Goal: Browse casually: Explore the website without a specific task or goal

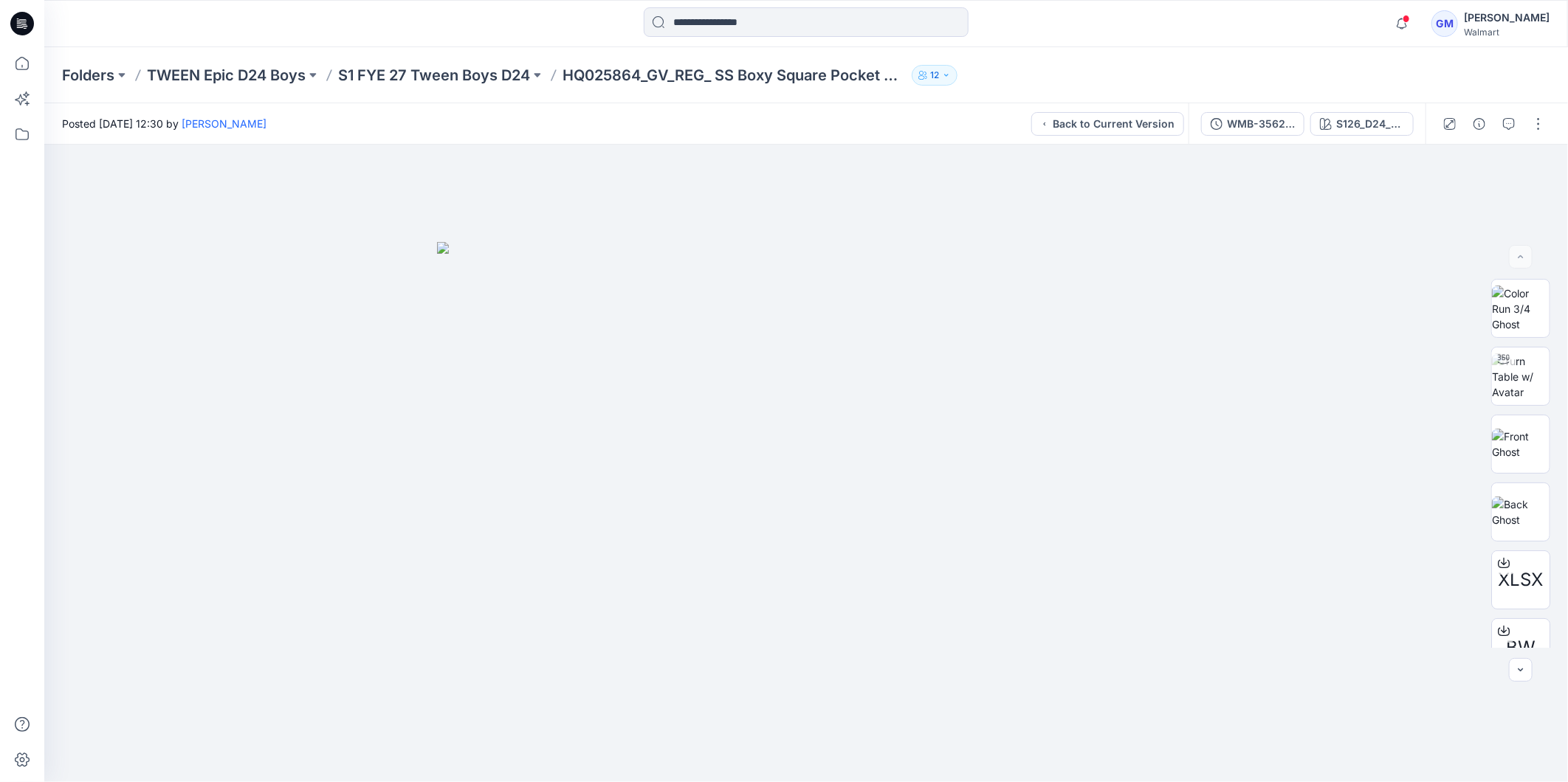
click at [15, 20] on icon at bounding box center [22, 24] width 24 height 24
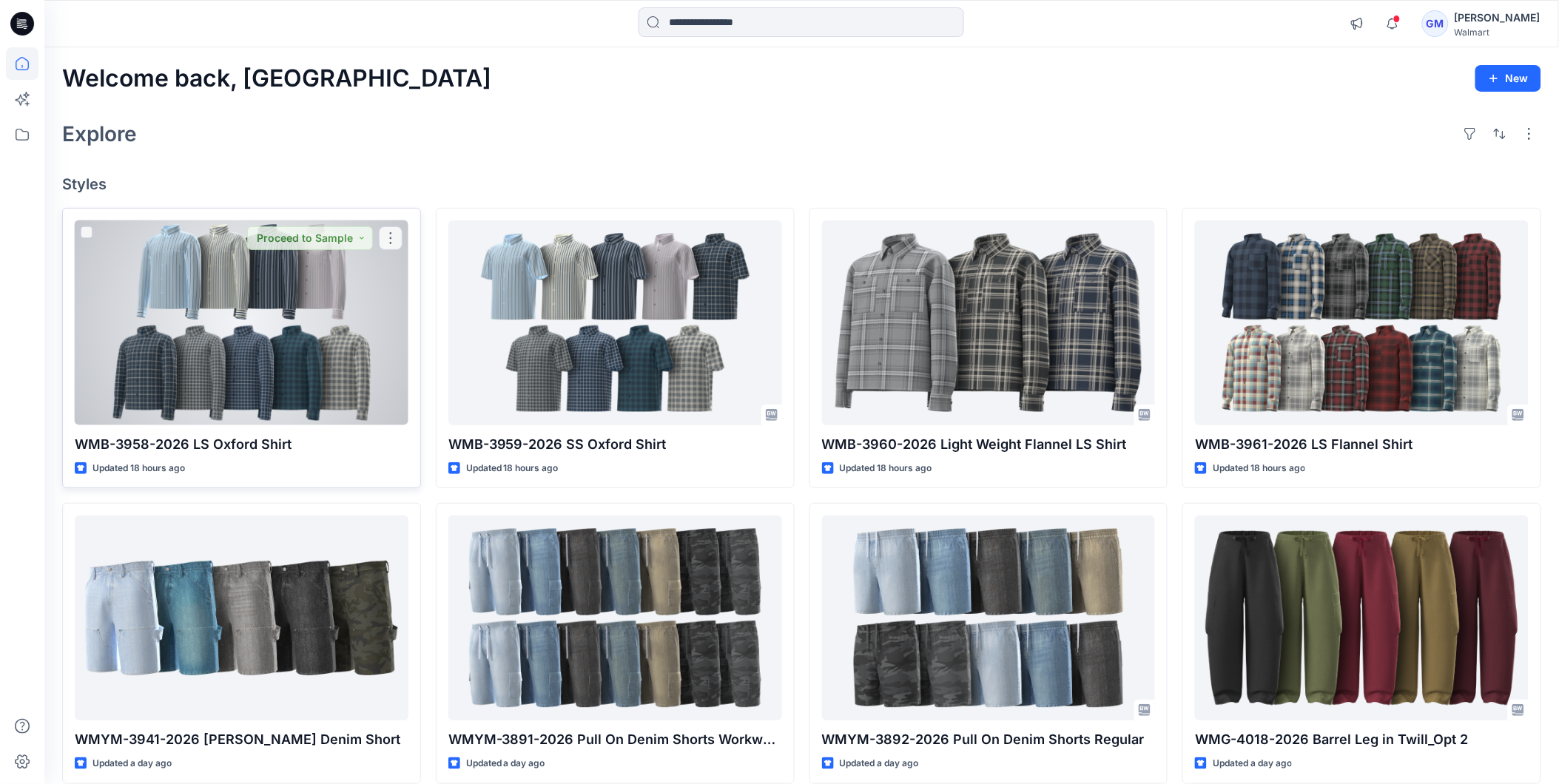
click at [306, 339] on div at bounding box center [241, 322] width 334 height 205
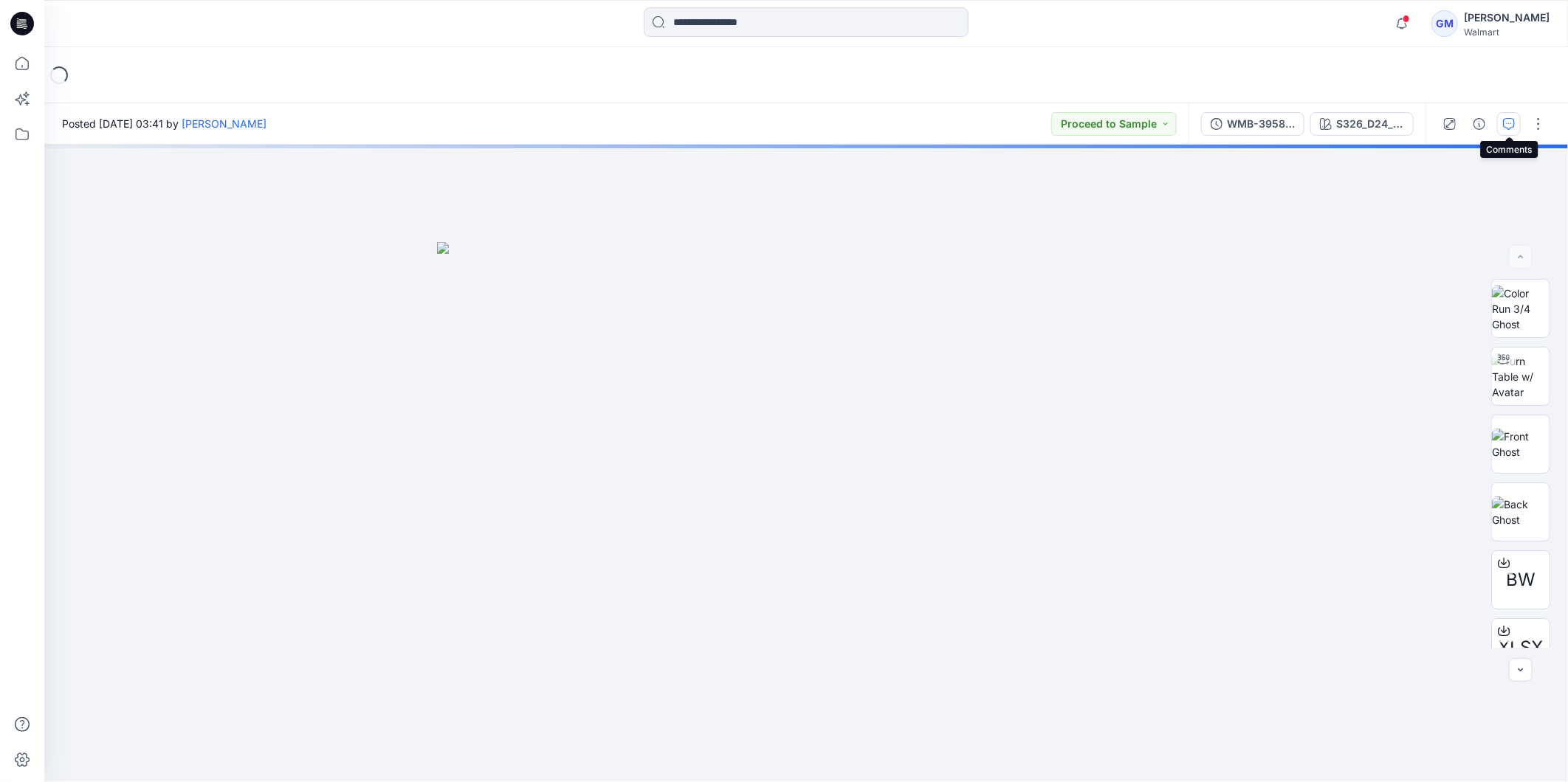
click at [1511, 124] on icon "button" at bounding box center [1509, 123] width 12 height 12
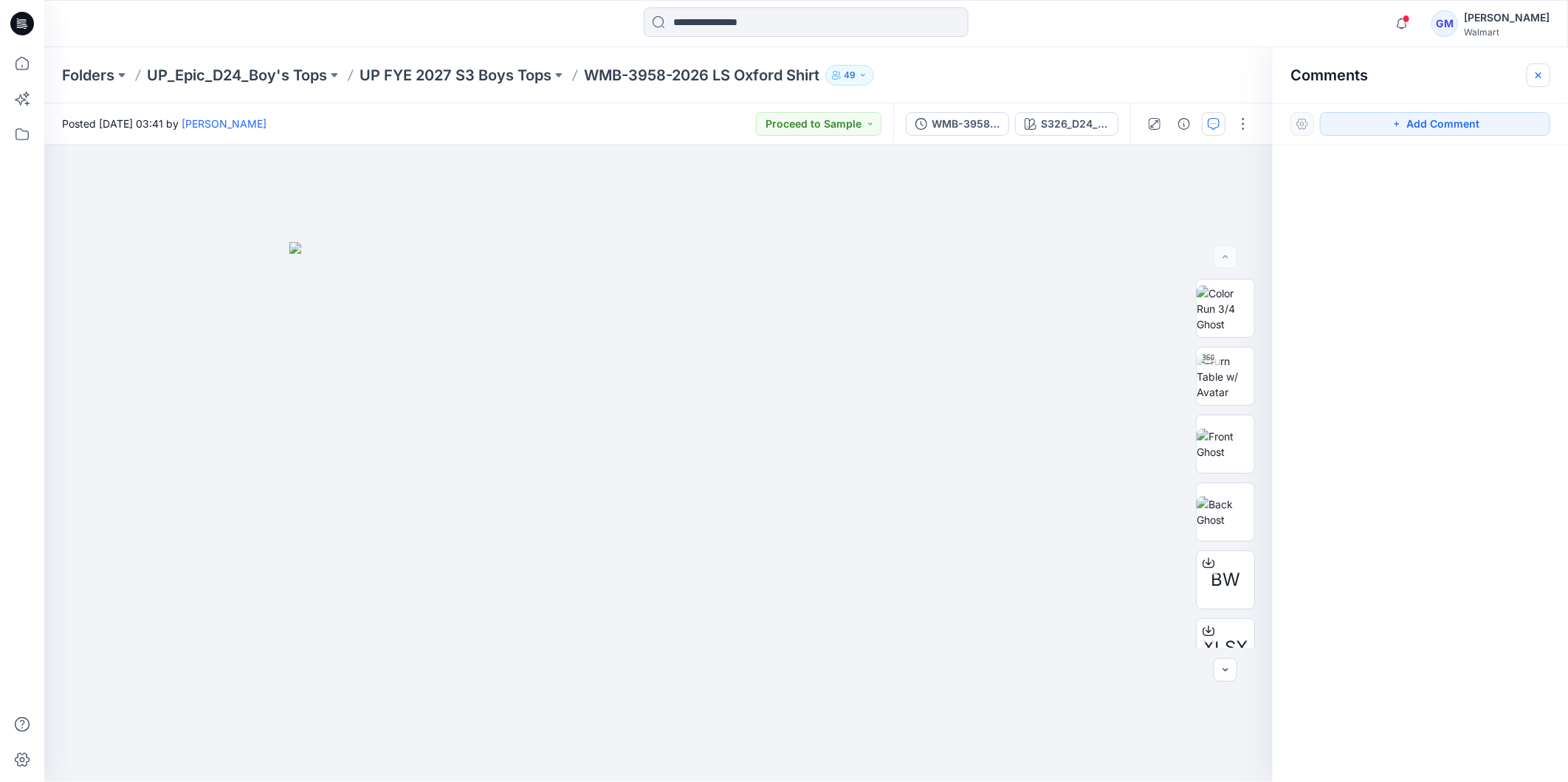
click at [1540, 74] on icon "button" at bounding box center [1538, 75] width 12 height 12
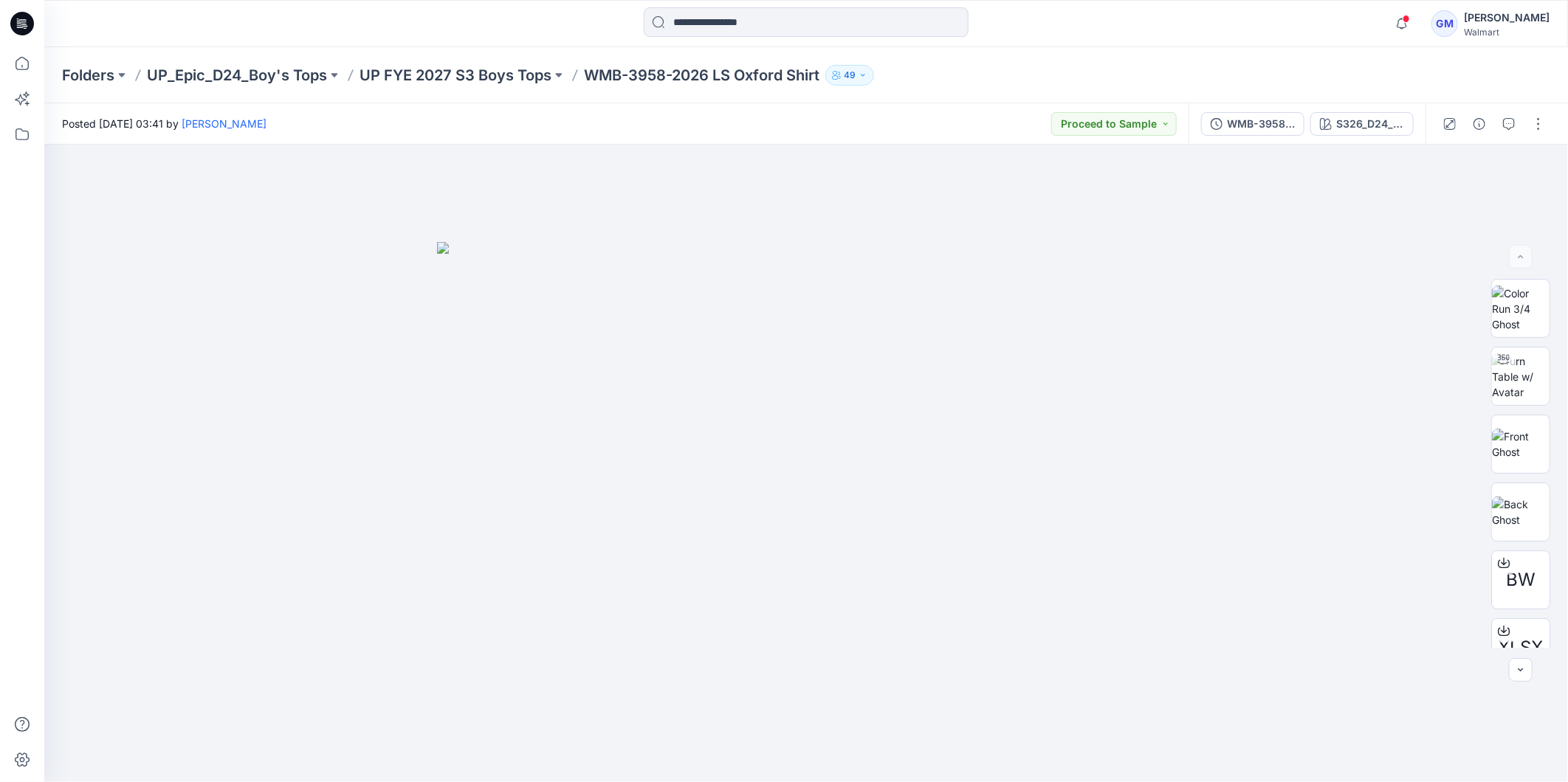
click at [24, 29] on icon at bounding box center [22, 24] width 24 height 24
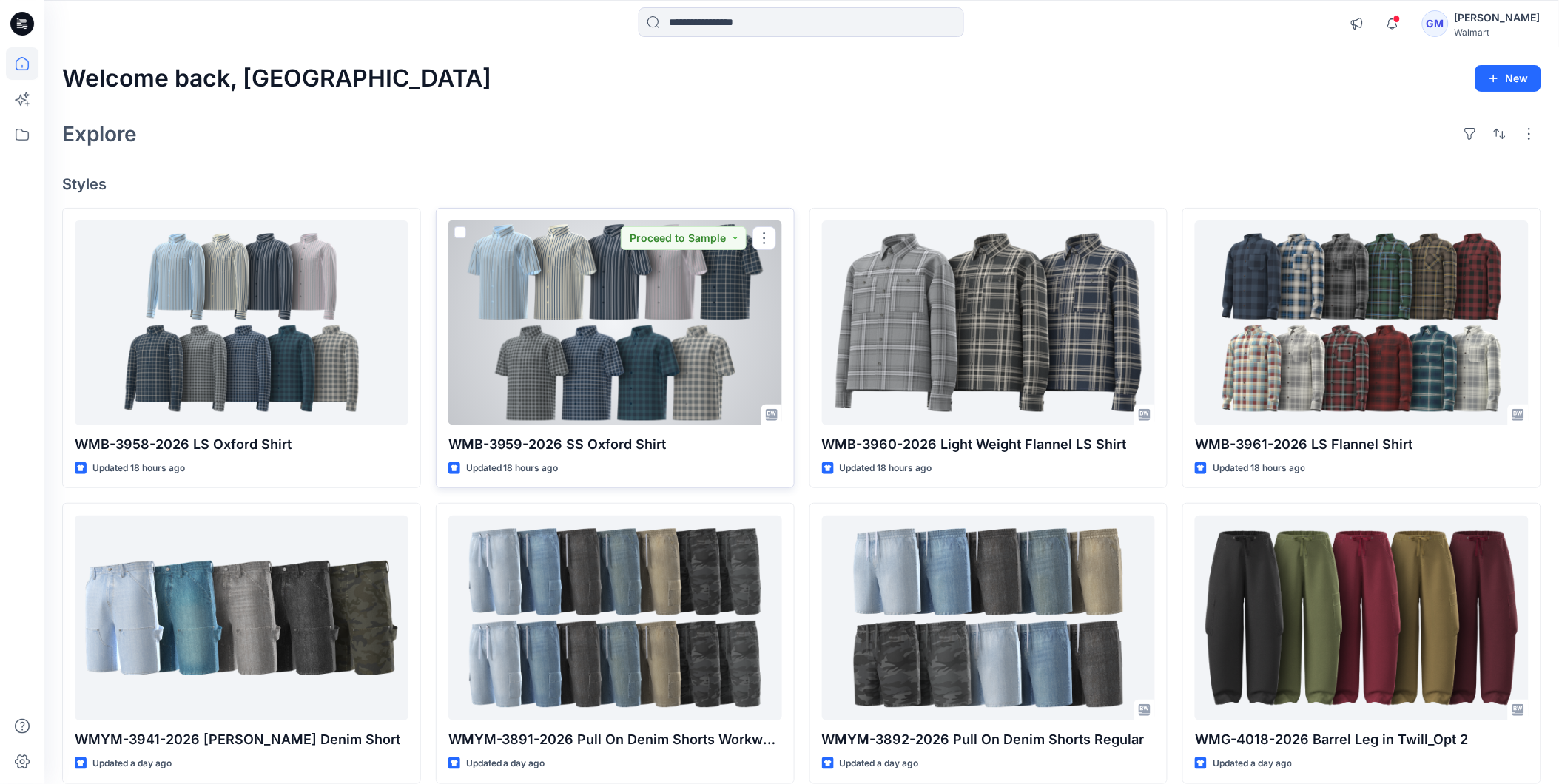
click at [645, 285] on div at bounding box center [615, 322] width 334 height 205
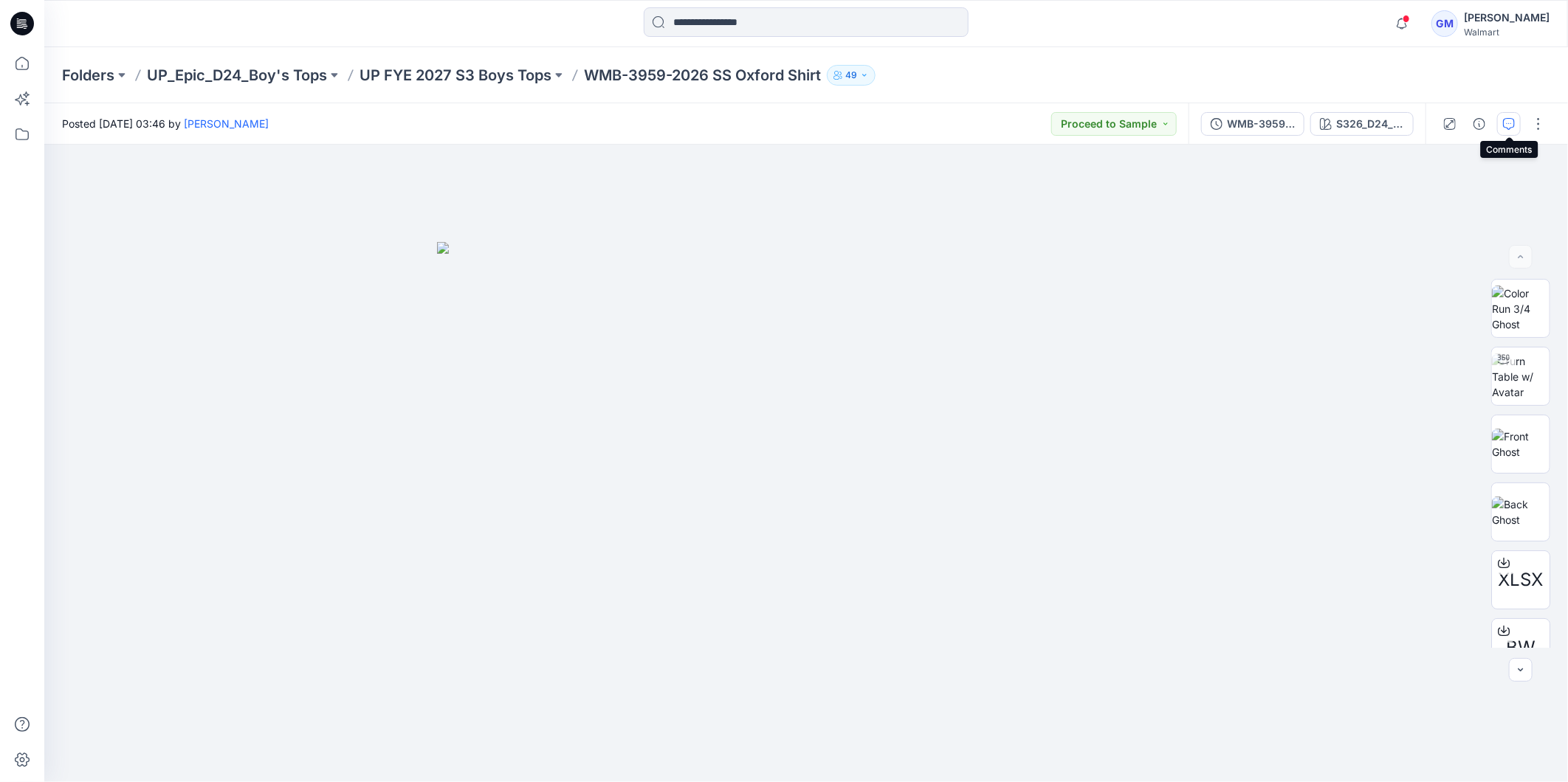
click at [1510, 128] on icon "button" at bounding box center [1509, 123] width 12 height 12
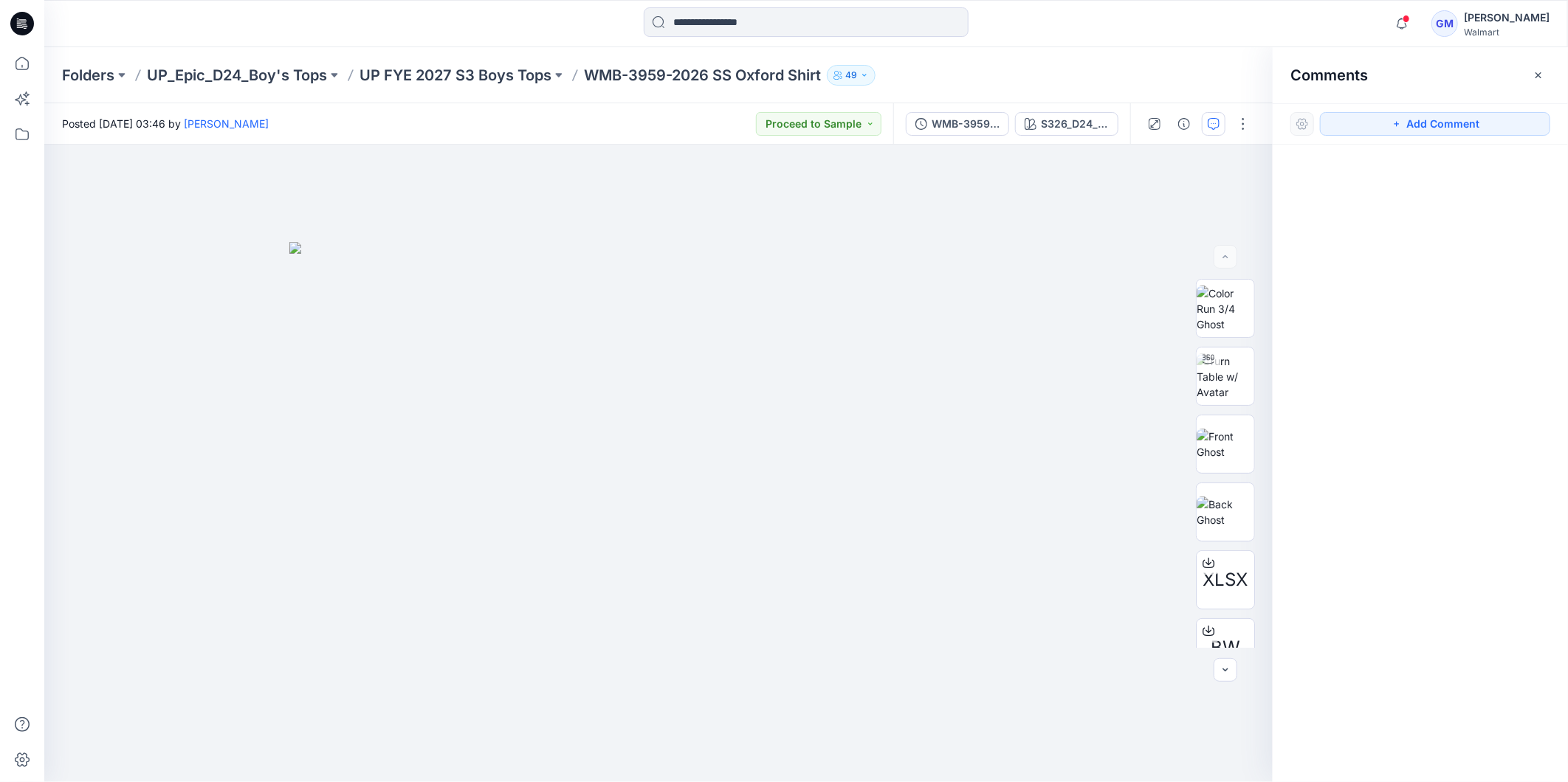
click at [15, 18] on icon at bounding box center [22, 24] width 24 height 24
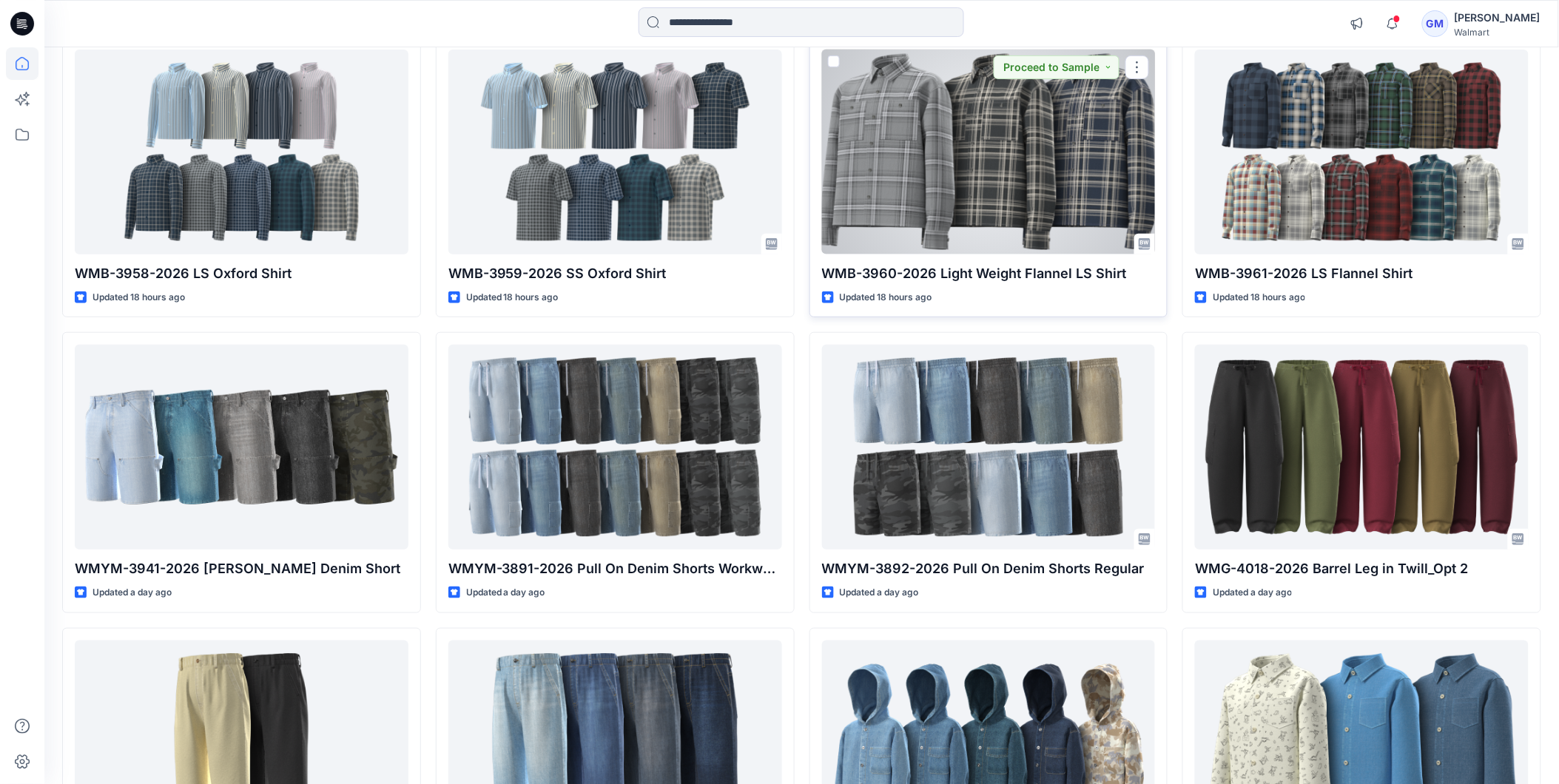
scroll to position [329, 0]
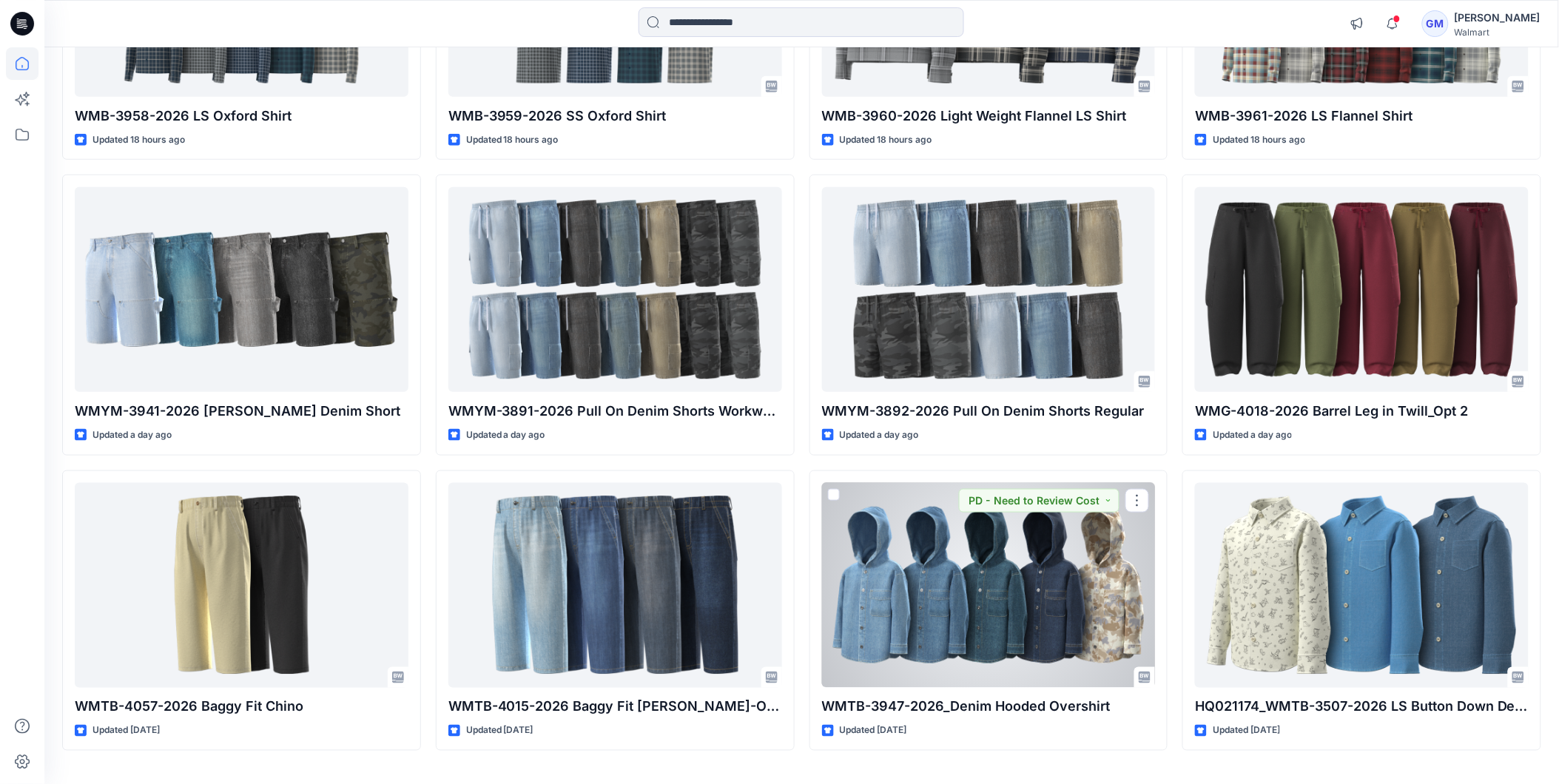
click at [955, 637] on div at bounding box center [989, 585] width 334 height 205
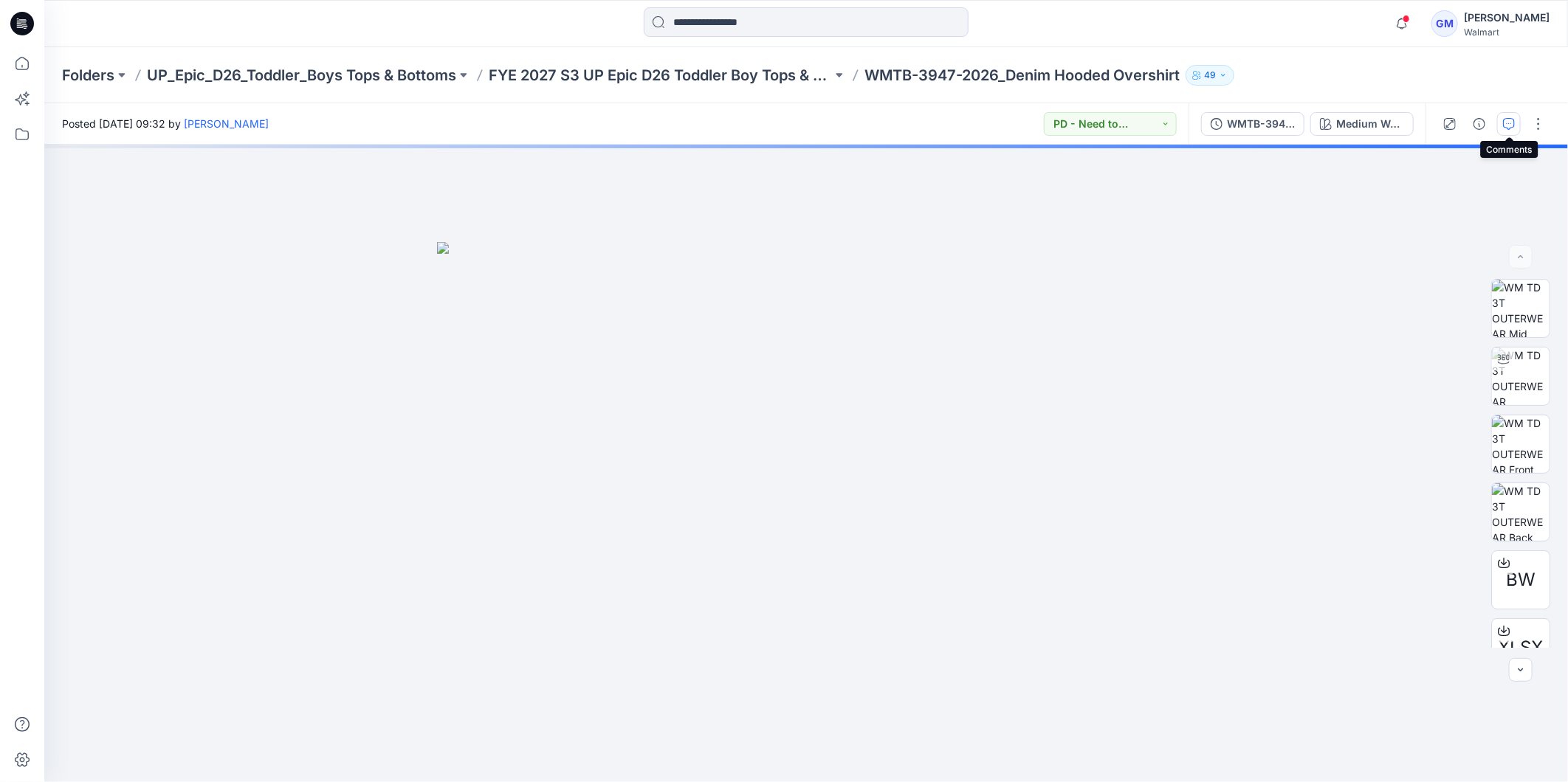
click at [1512, 123] on icon "button" at bounding box center [1509, 123] width 12 height 12
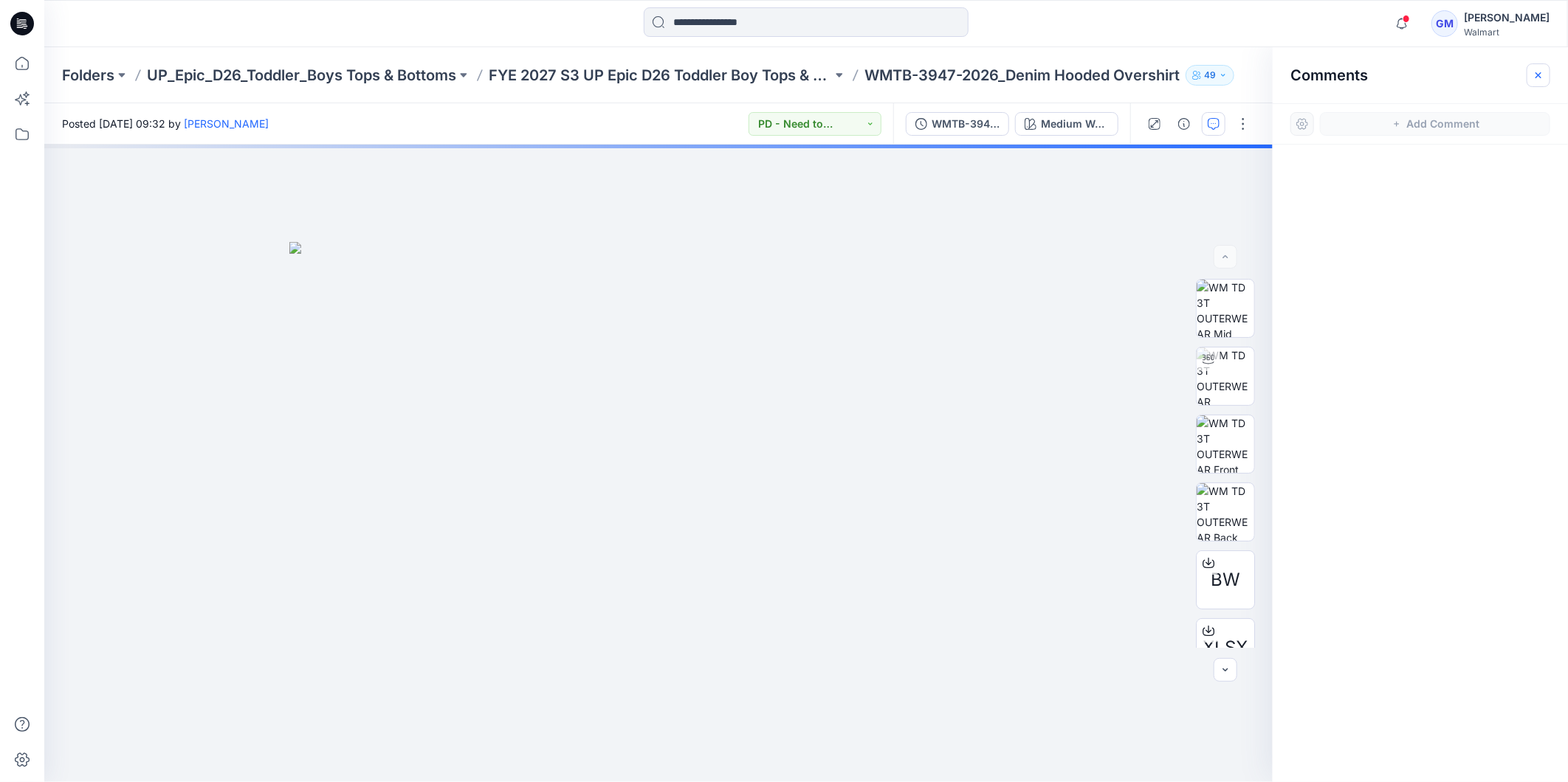
click at [1536, 77] on icon "button" at bounding box center [1538, 75] width 12 height 12
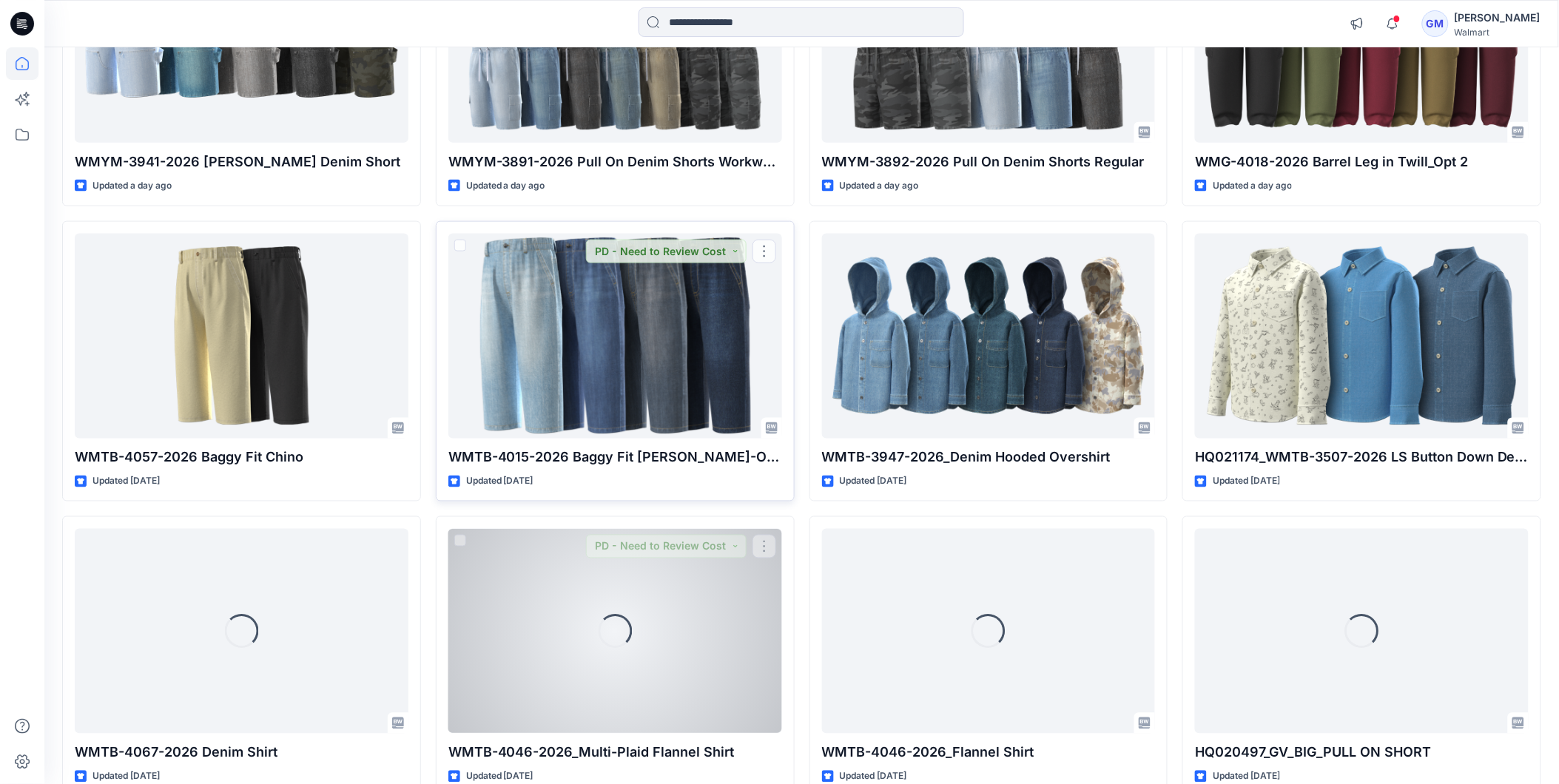
scroll to position [859, 0]
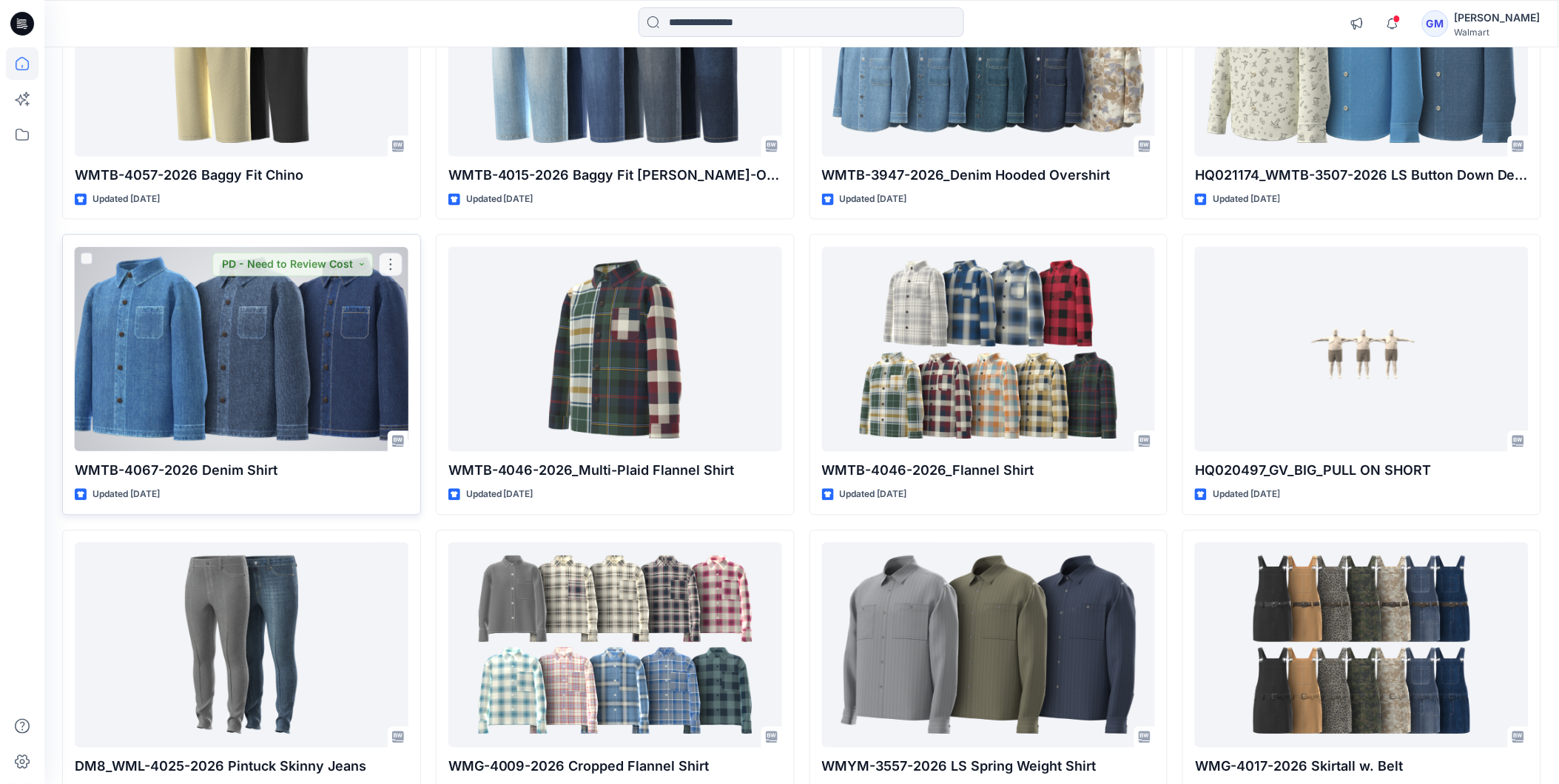
click at [269, 382] on div at bounding box center [241, 349] width 334 height 205
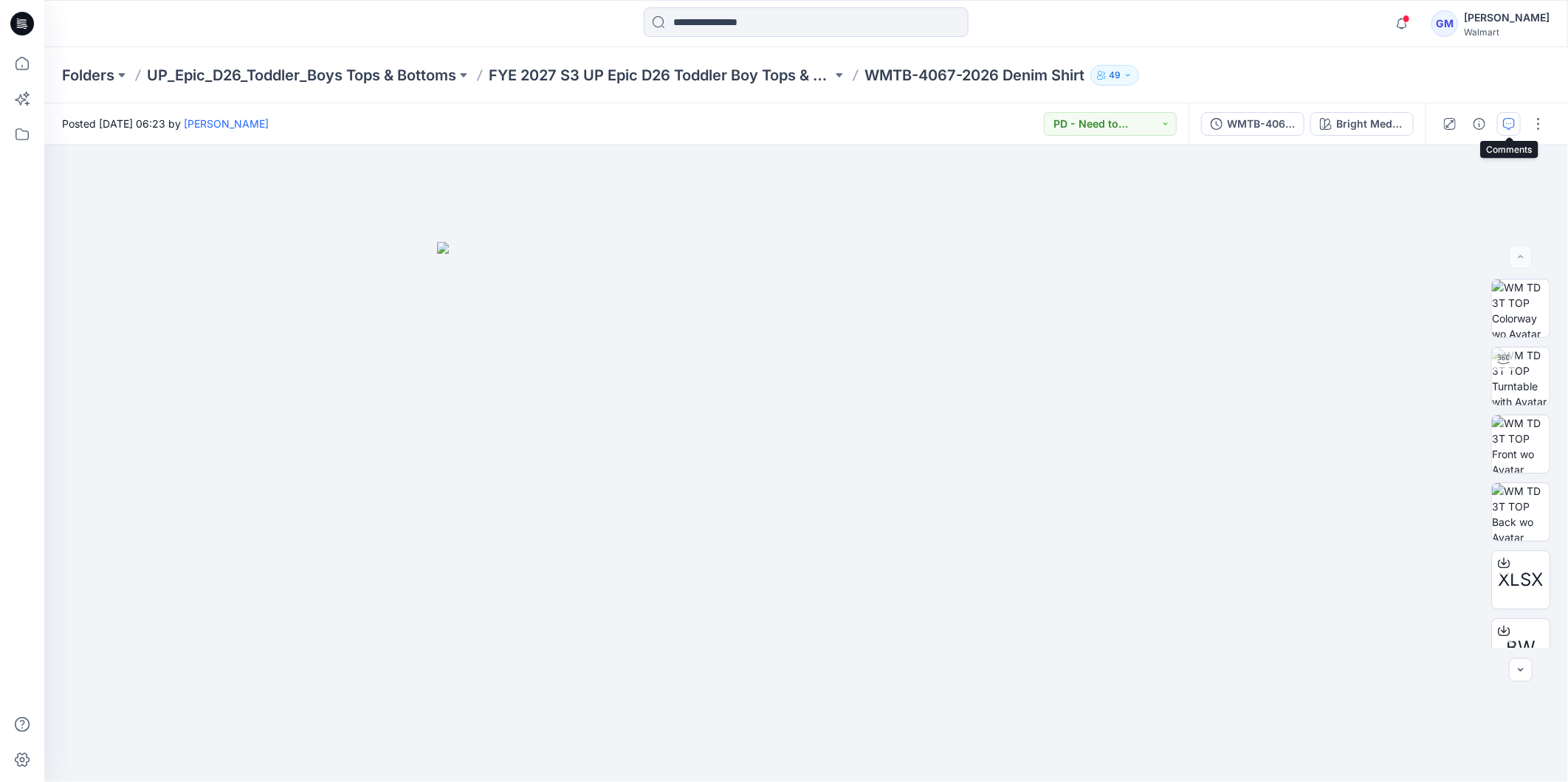
click at [1518, 122] on button "button" at bounding box center [1509, 124] width 24 height 24
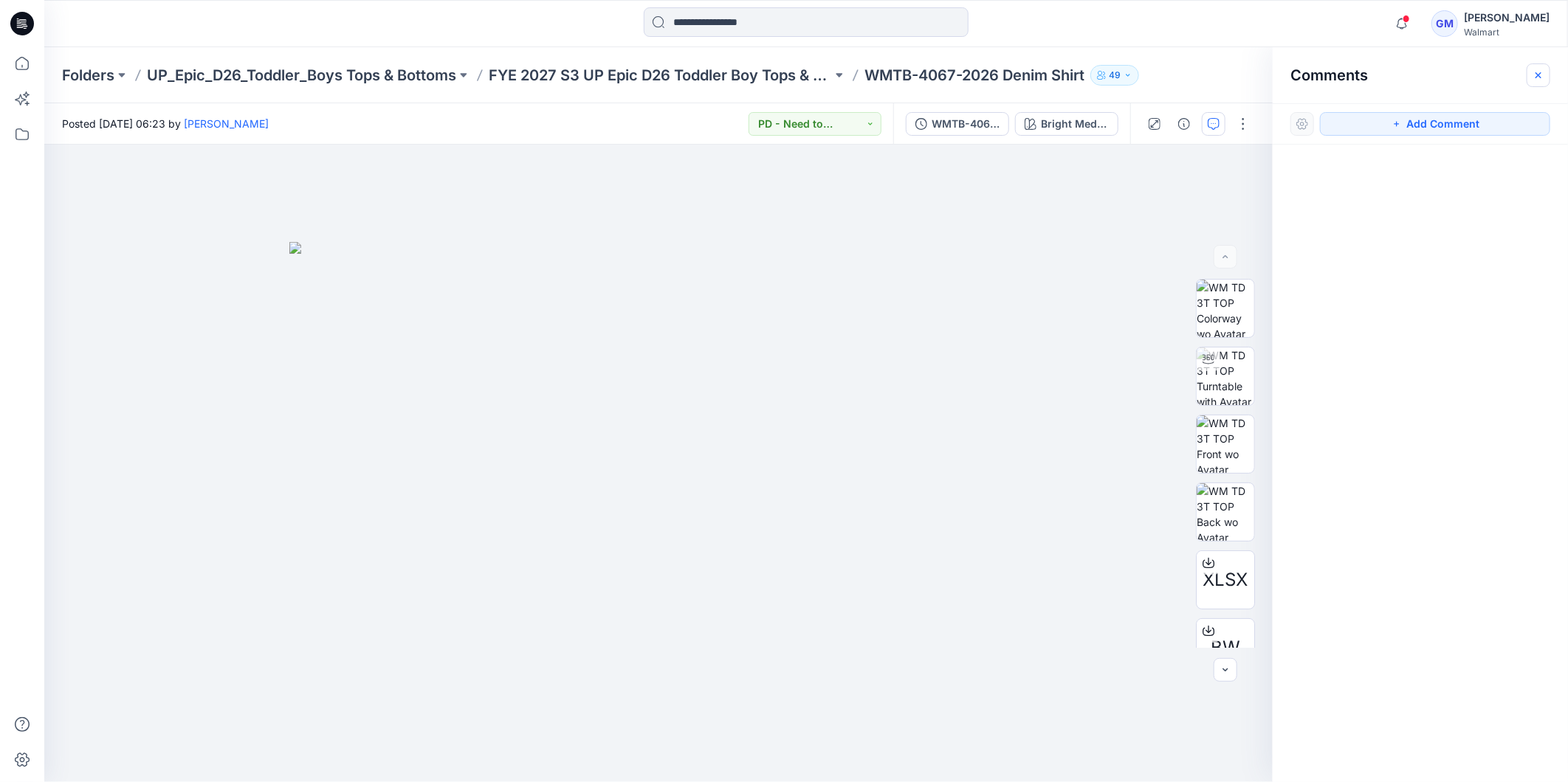
click at [1545, 76] on button "button" at bounding box center [1539, 75] width 24 height 24
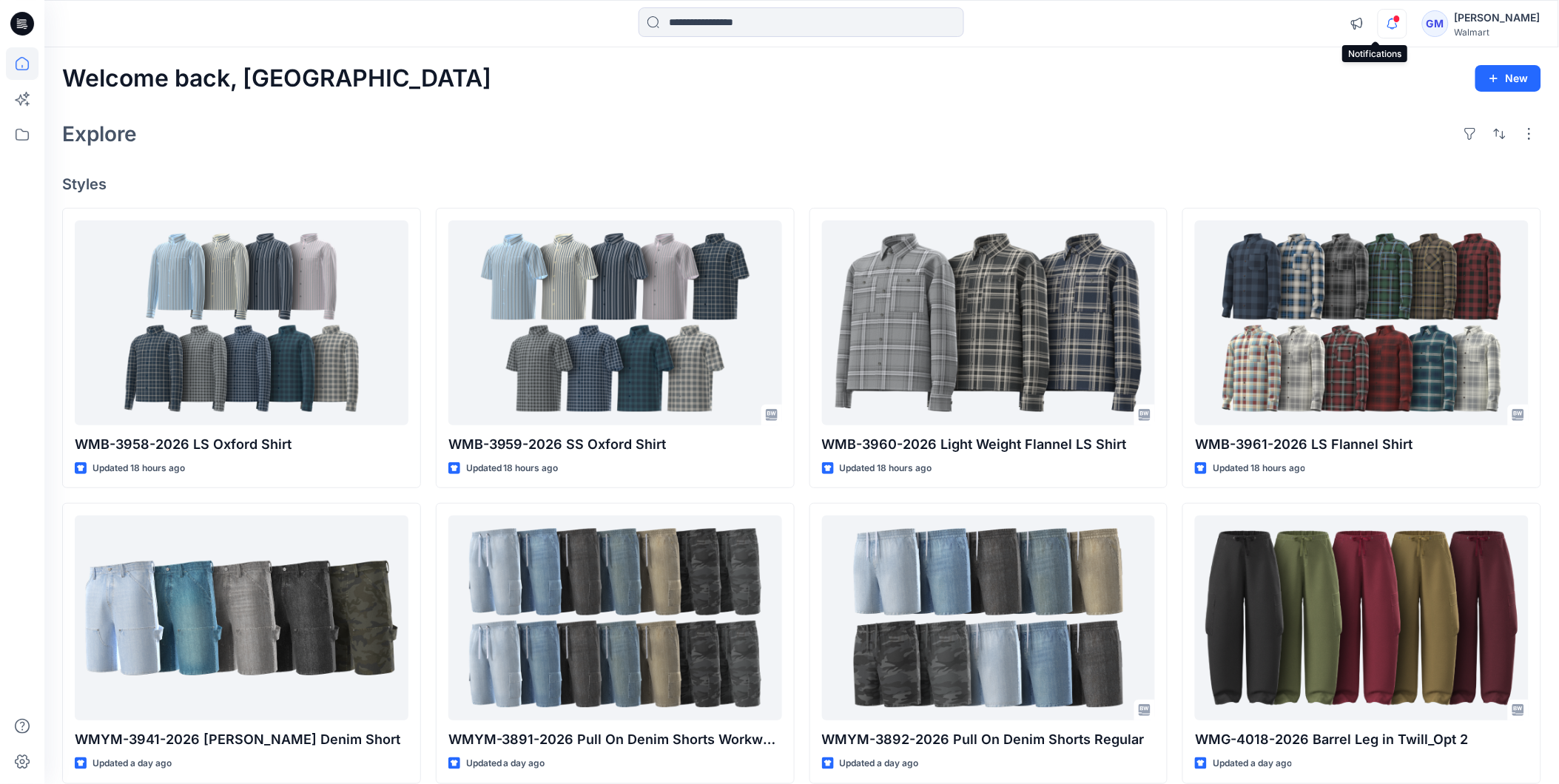
click at [1379, 25] on icon "button" at bounding box center [1392, 23] width 28 height 29
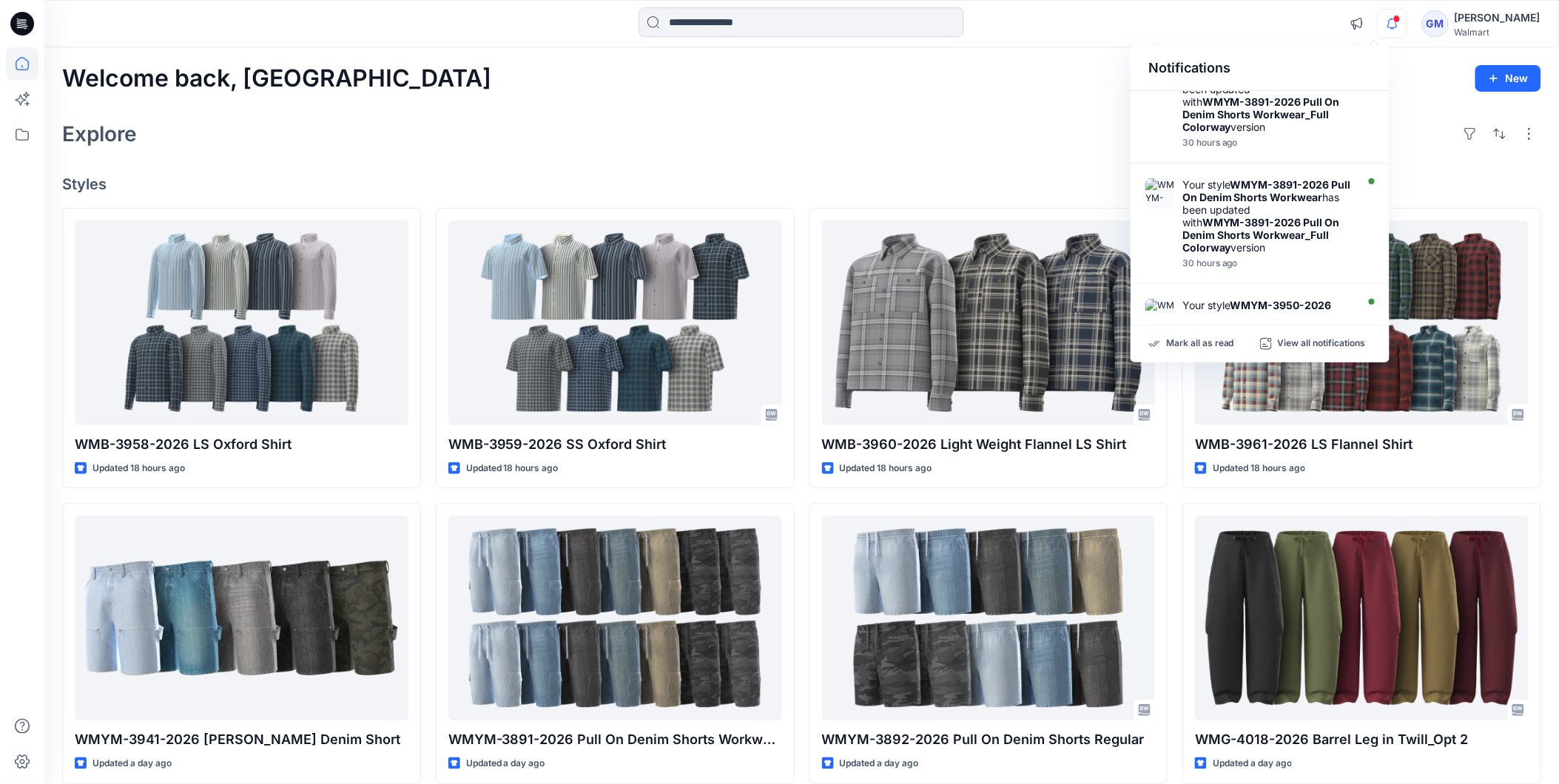
scroll to position [814, 0]
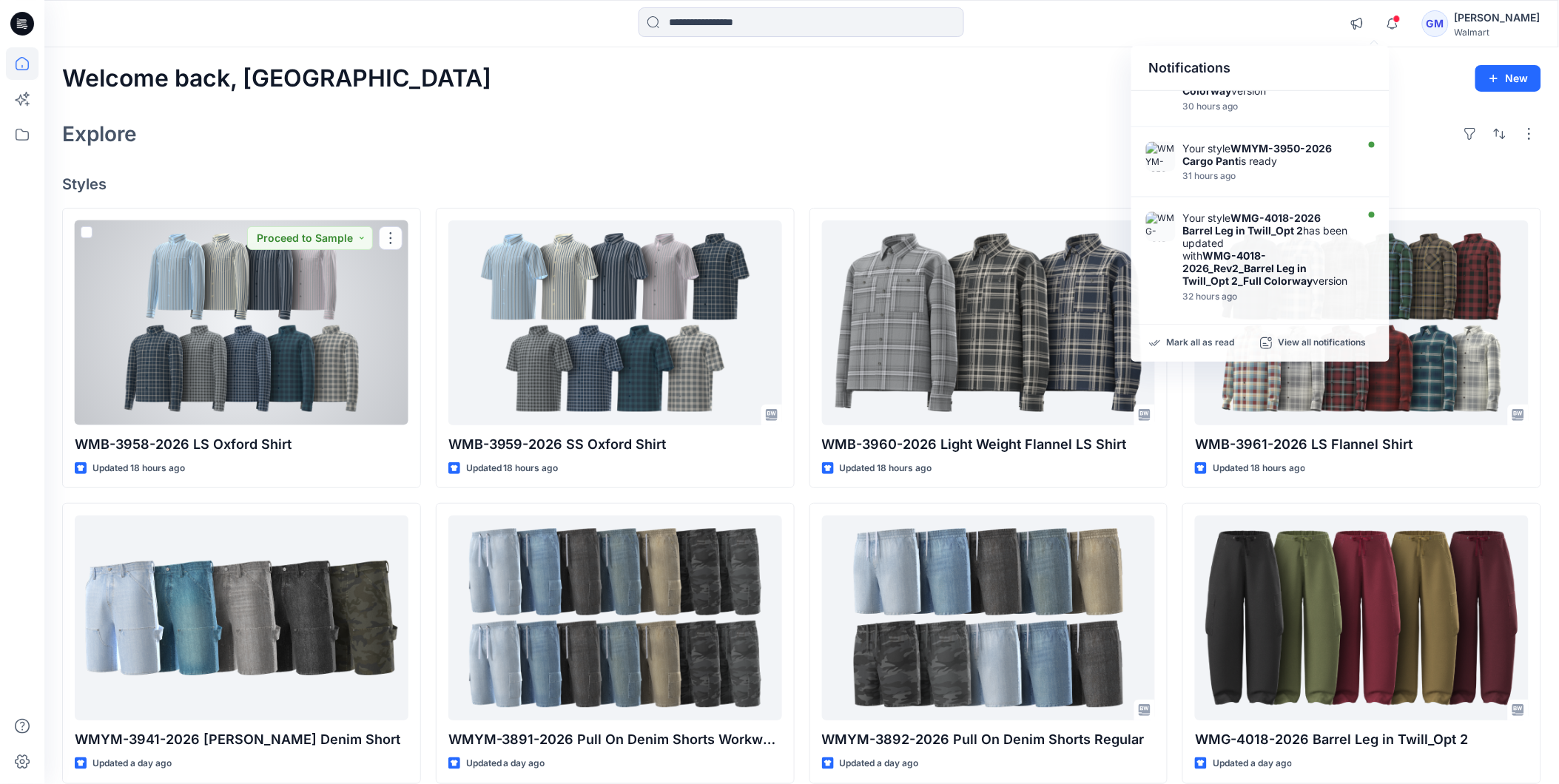
click at [270, 344] on div at bounding box center [241, 322] width 334 height 205
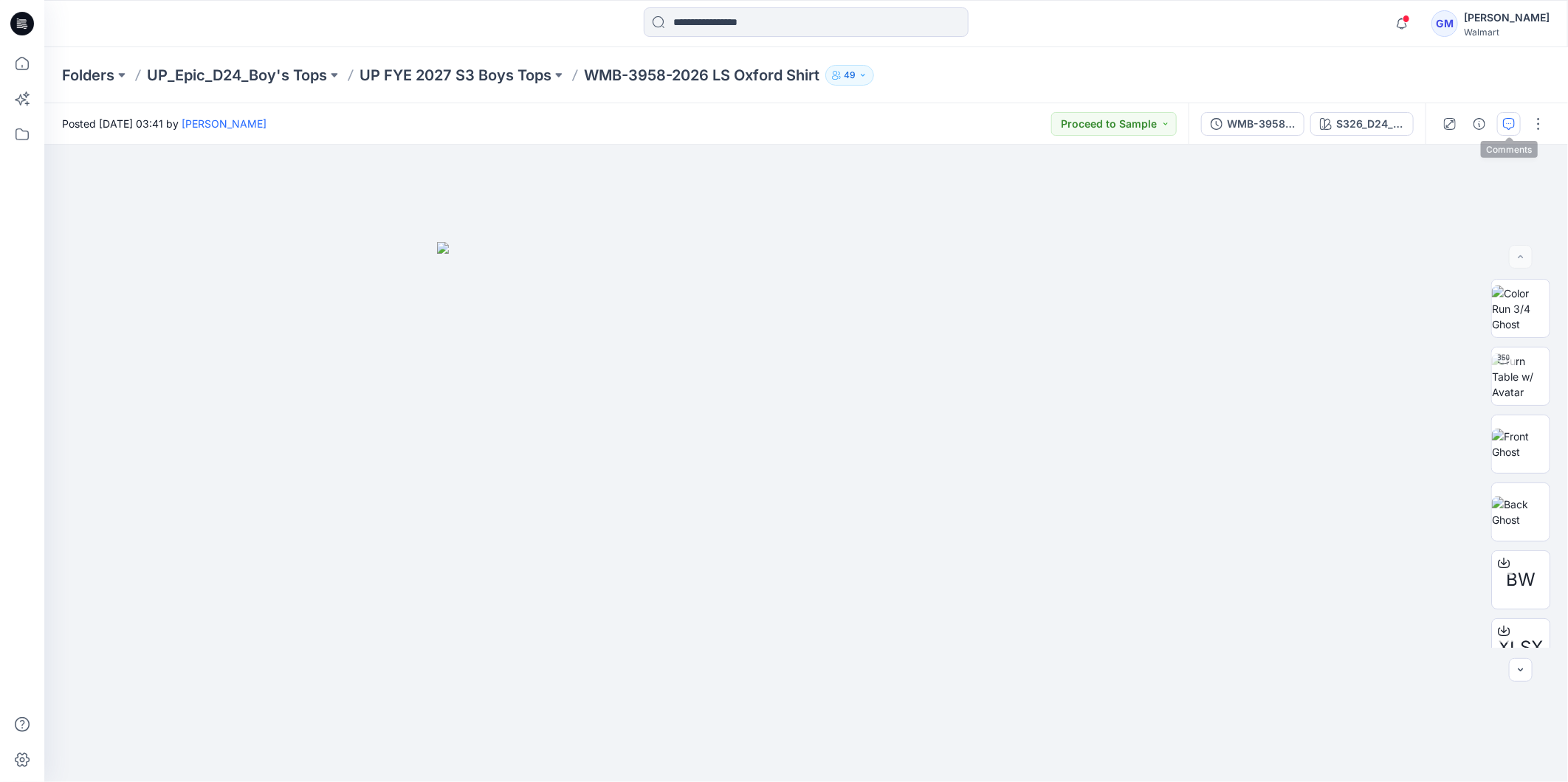
click at [1508, 128] on icon "button" at bounding box center [1509, 123] width 12 height 12
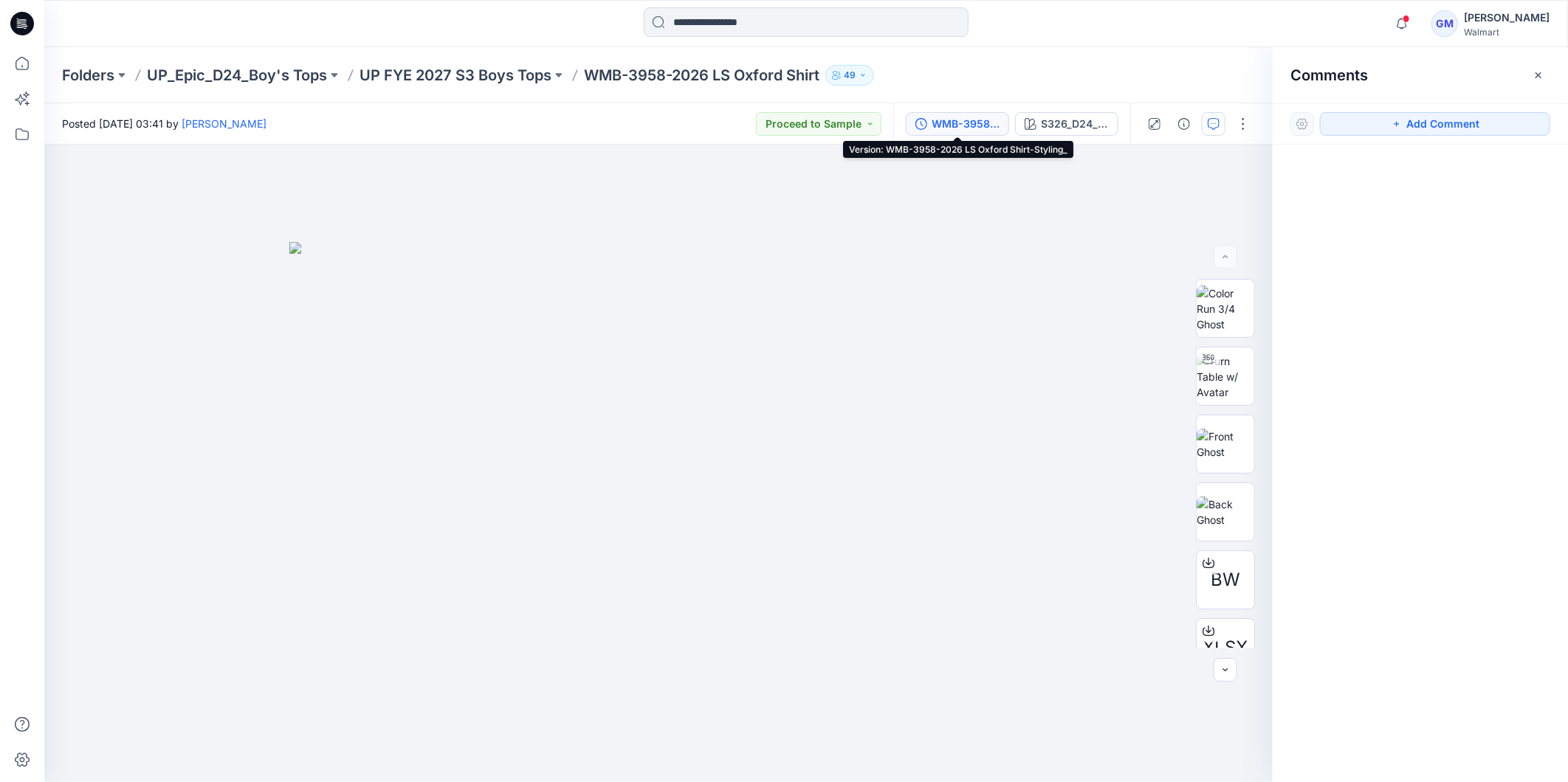
click at [974, 126] on div "WMB-3958-2026 LS Oxford Shirt-Styling_" at bounding box center [966, 124] width 68 height 17
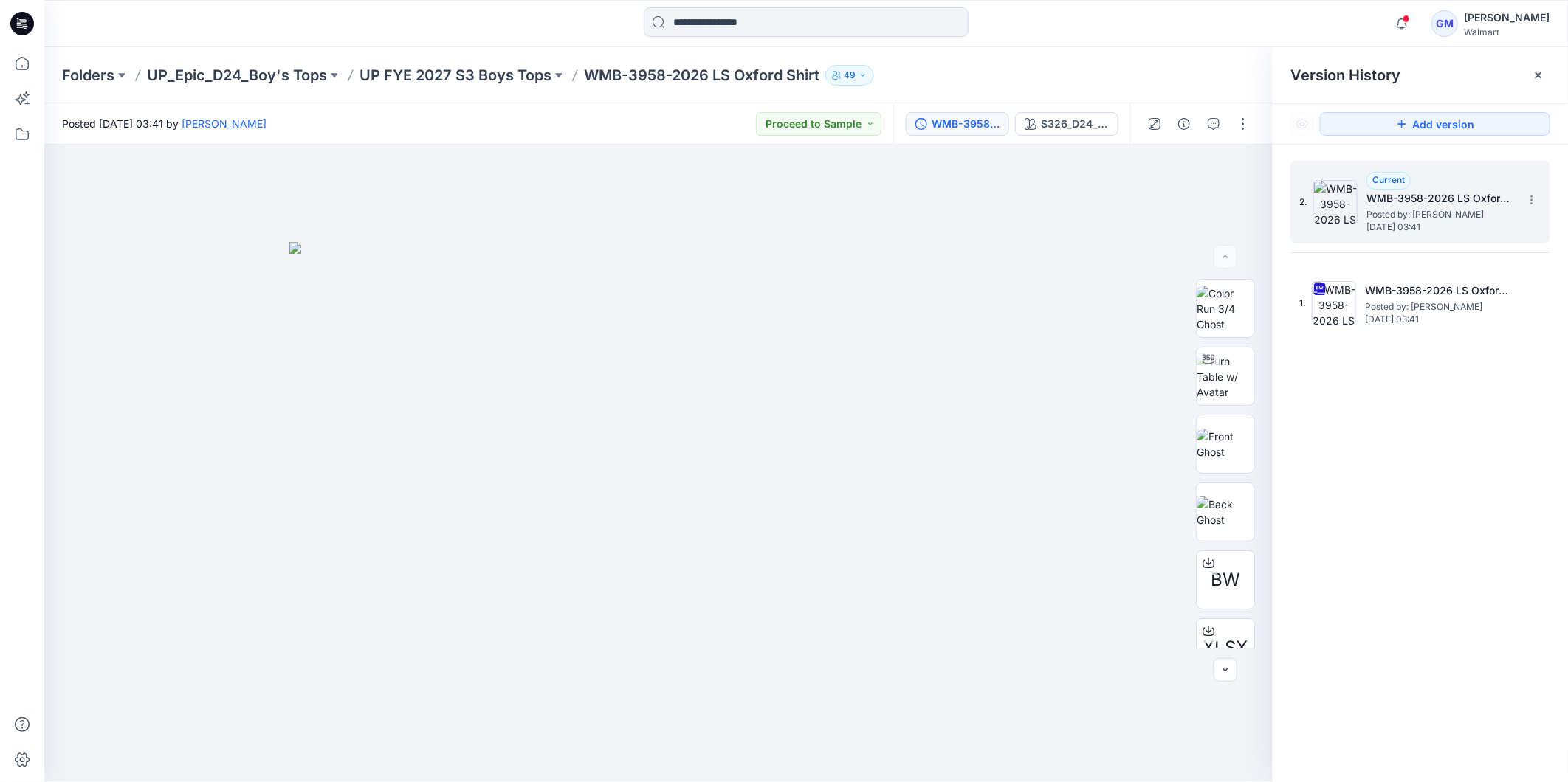
click at [1468, 210] on span "Posted by: [PERSON_NAME]" at bounding box center [1440, 214] width 148 height 15
click at [1427, 428] on div "2. Current WMB-3958-2026 LS Oxford Shirt-Styling_ Posted by: [PERSON_NAME] [DAT…" at bounding box center [1420, 474] width 296 height 659
click at [1216, 118] on icon "button" at bounding box center [1213, 123] width 12 height 12
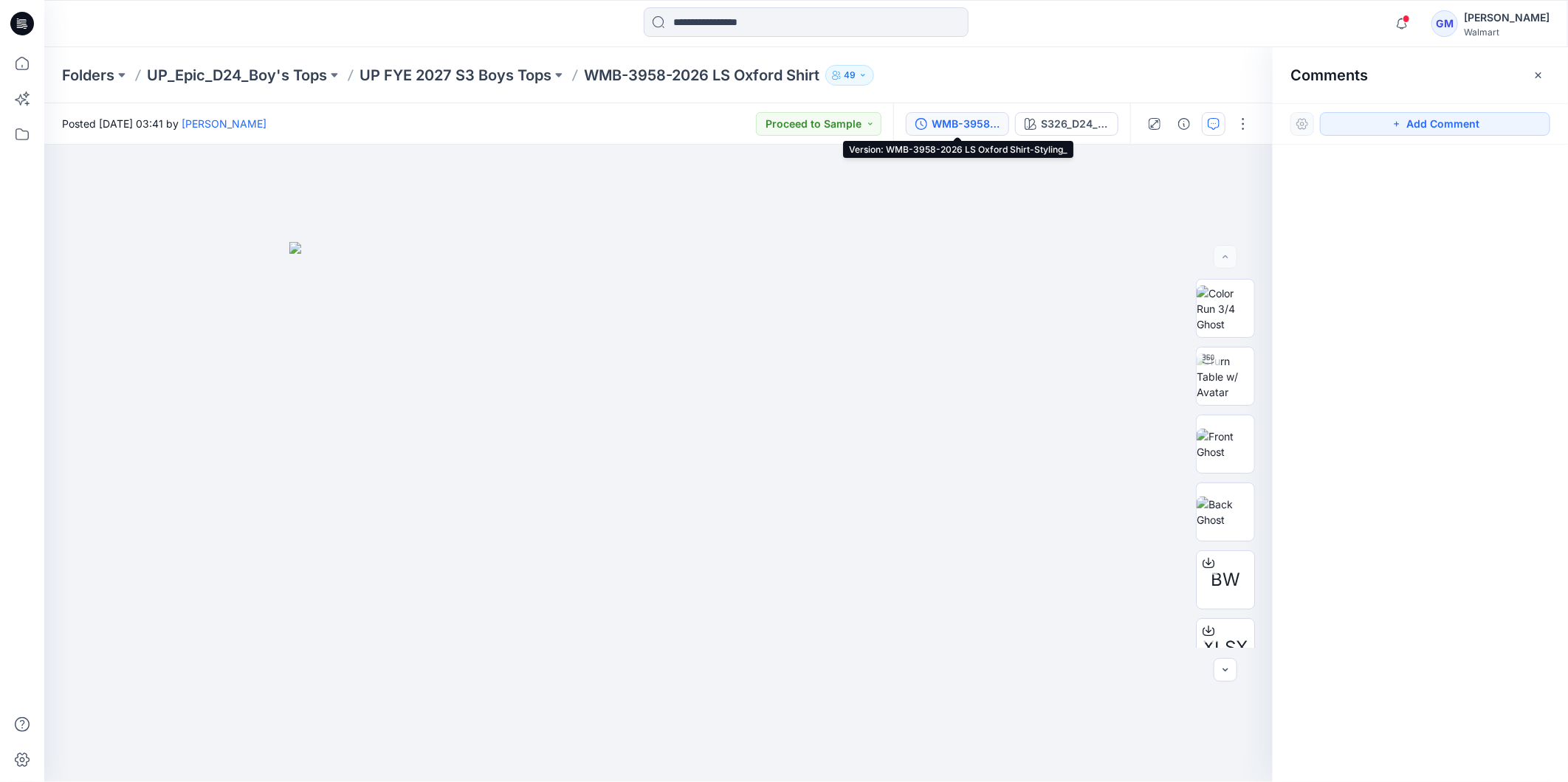
drag, startPoint x: 949, startPoint y: 123, endPoint x: 973, endPoint y: 126, distance: 24.2
click at [955, 124] on div "WMB-3958-2026 LS Oxford Shirt-Styling_" at bounding box center [966, 124] width 68 height 17
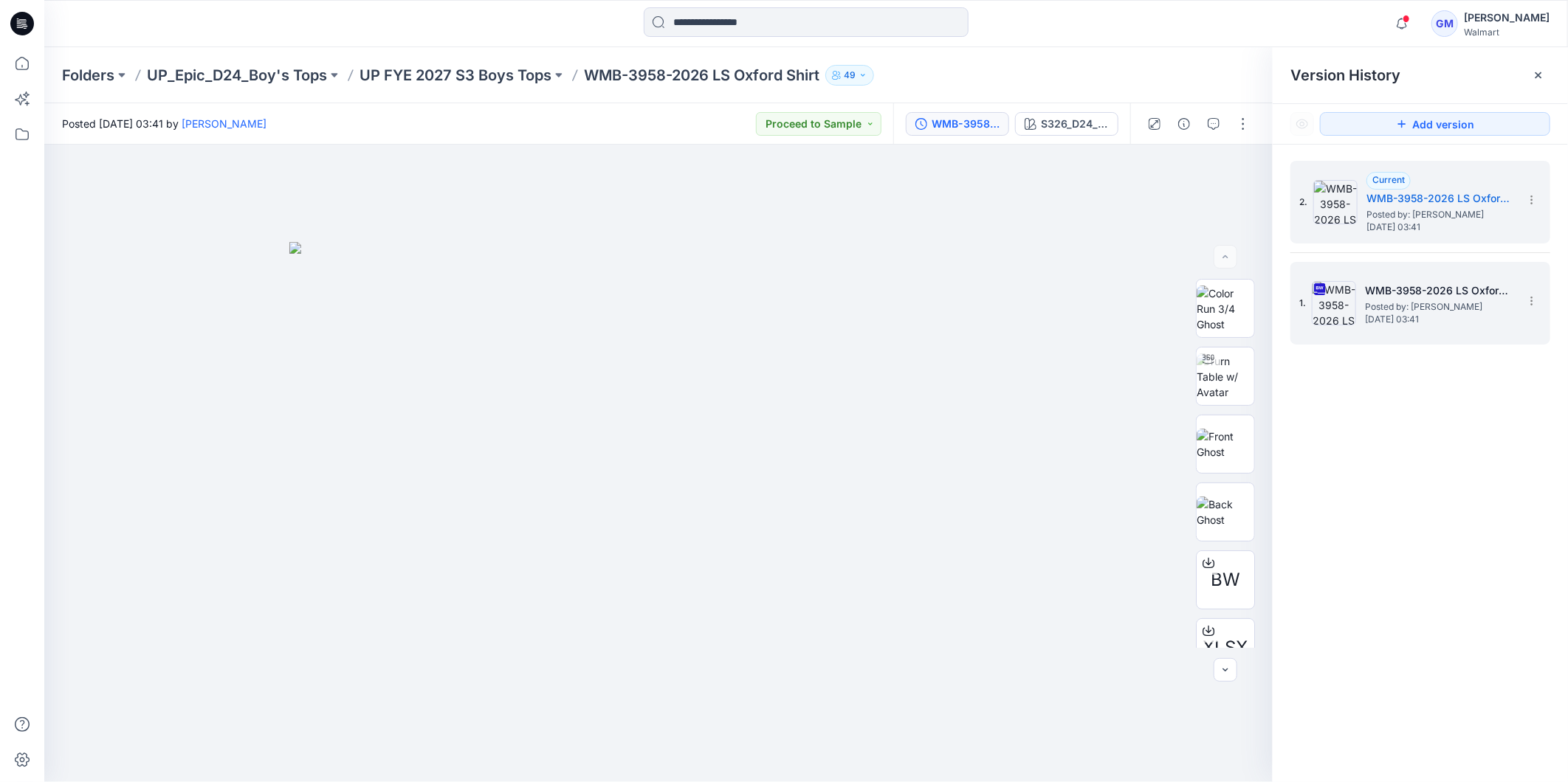
click at [1413, 300] on span "Posted by: [PERSON_NAME]" at bounding box center [1438, 306] width 148 height 15
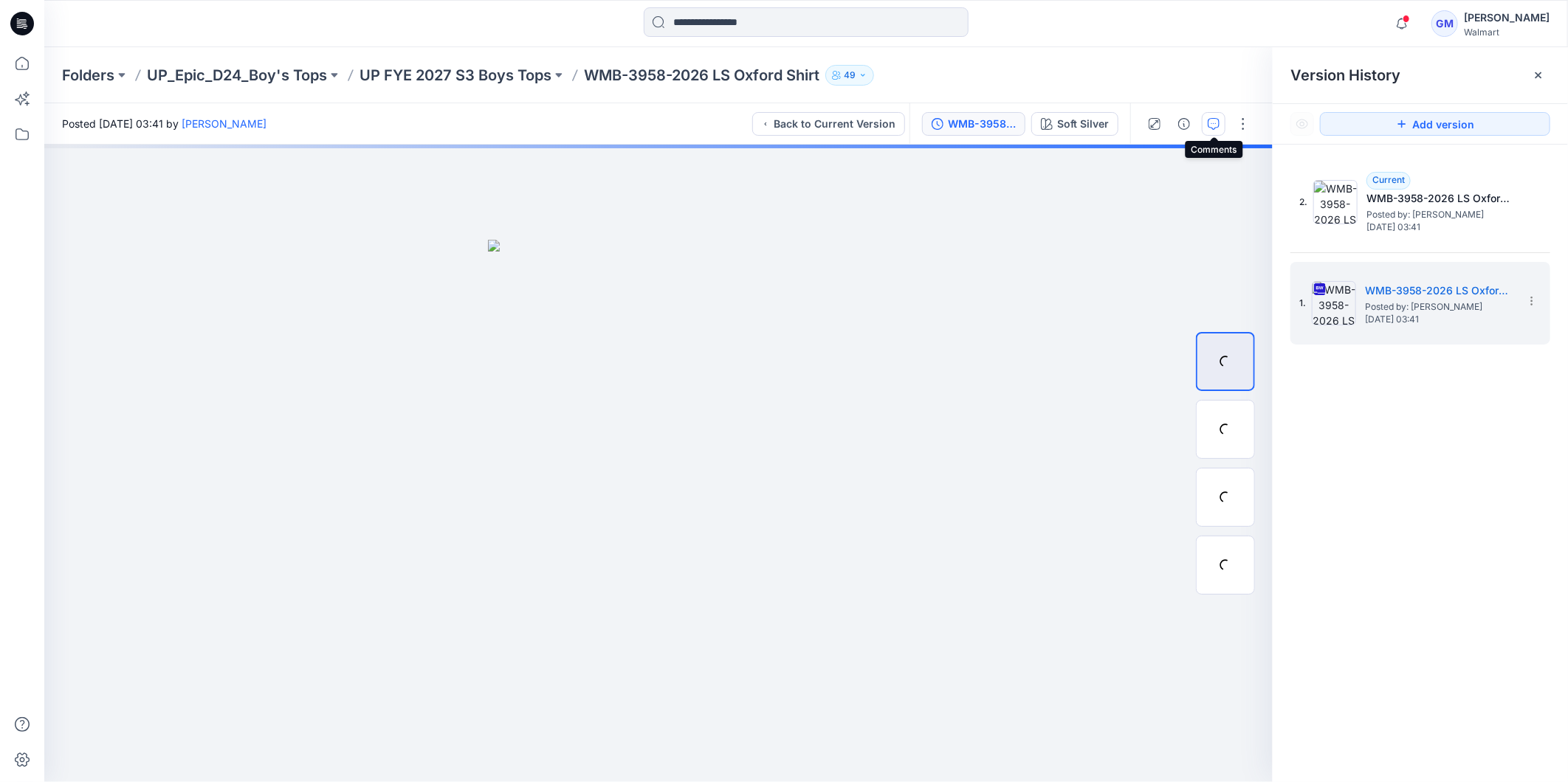
click at [1222, 123] on button "button" at bounding box center [1214, 124] width 24 height 24
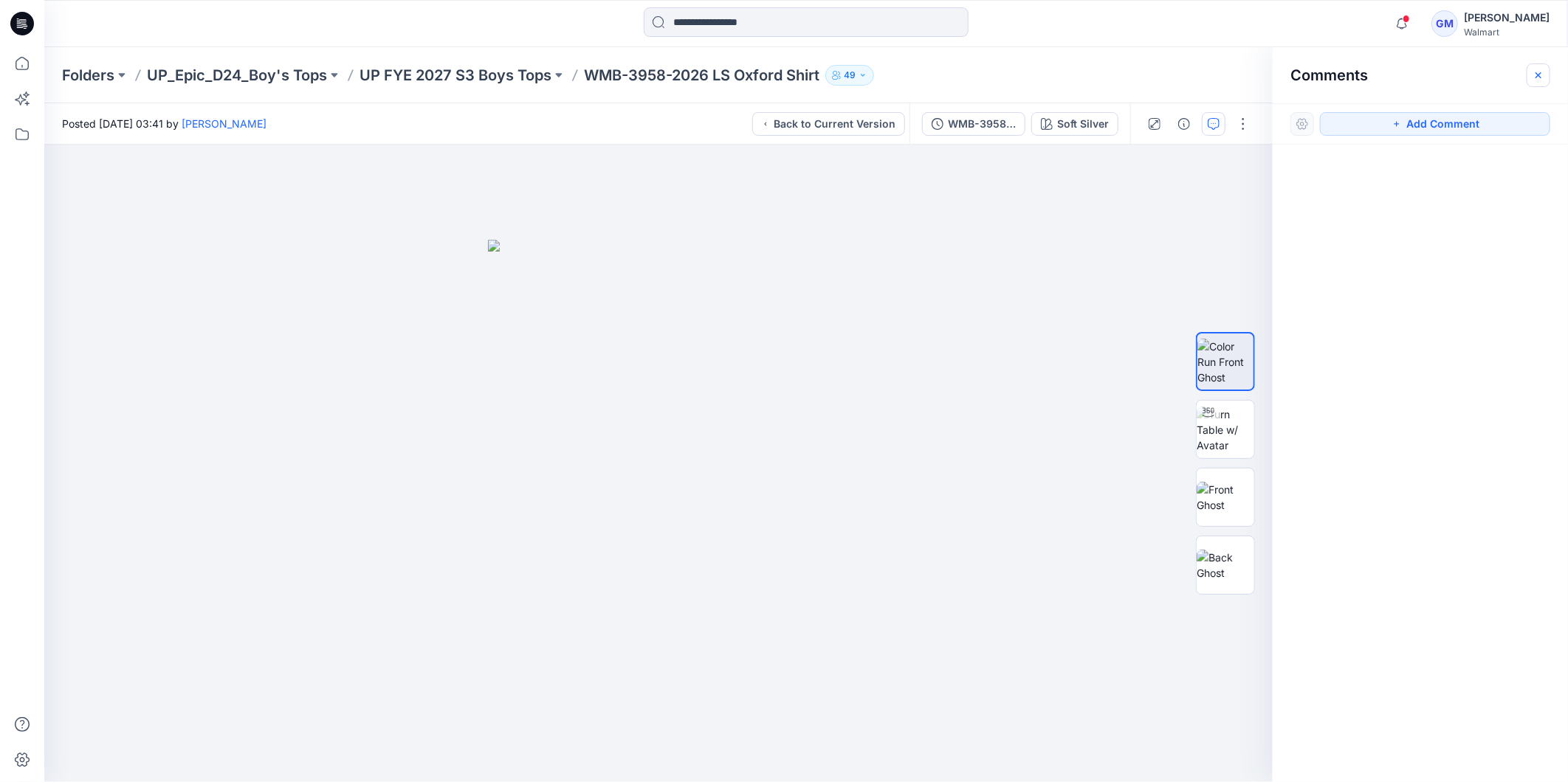
click at [1540, 77] on icon "button" at bounding box center [1538, 74] width 6 height 6
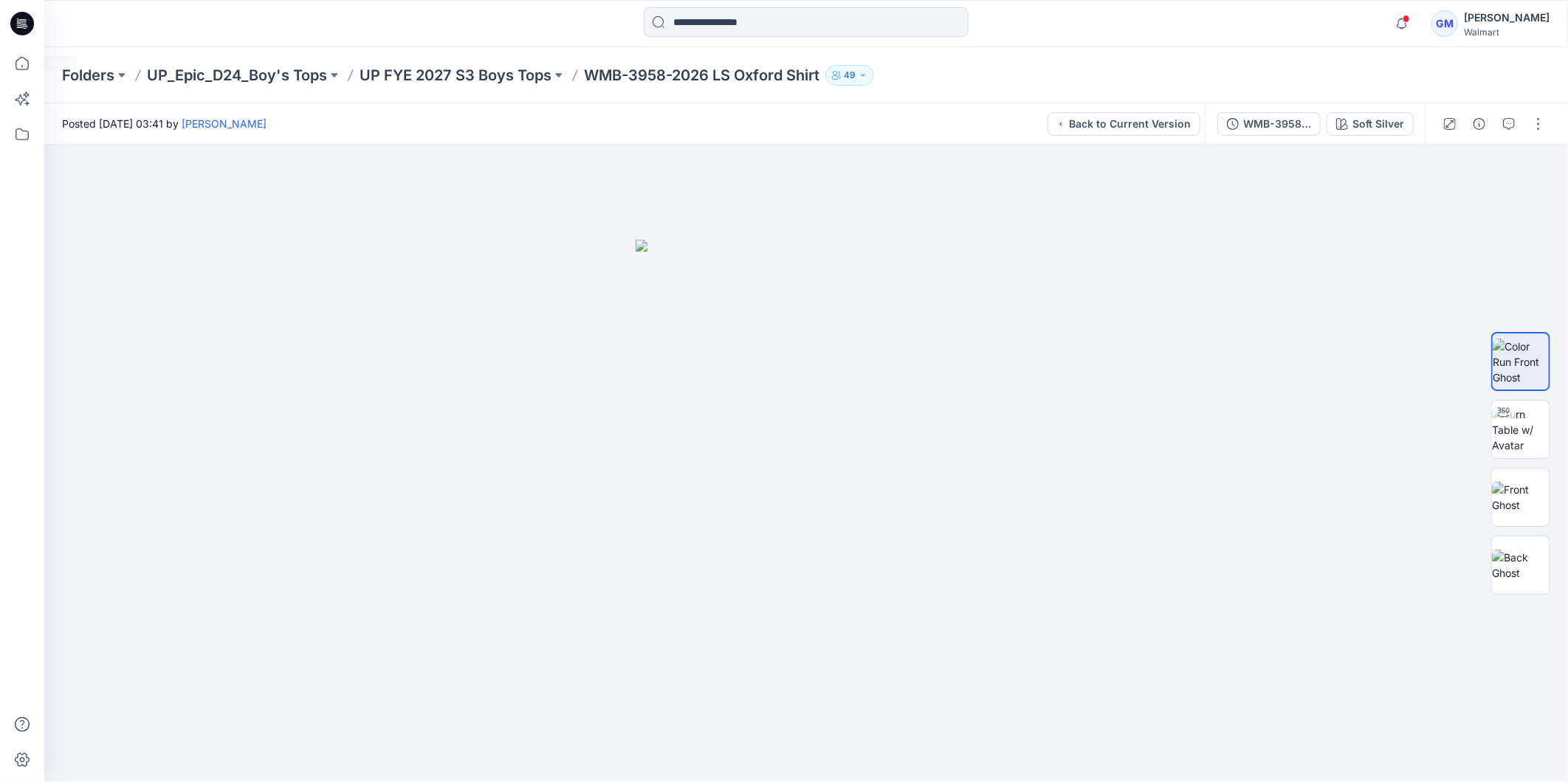
click at [19, 27] on icon at bounding box center [20, 27] width 6 height 1
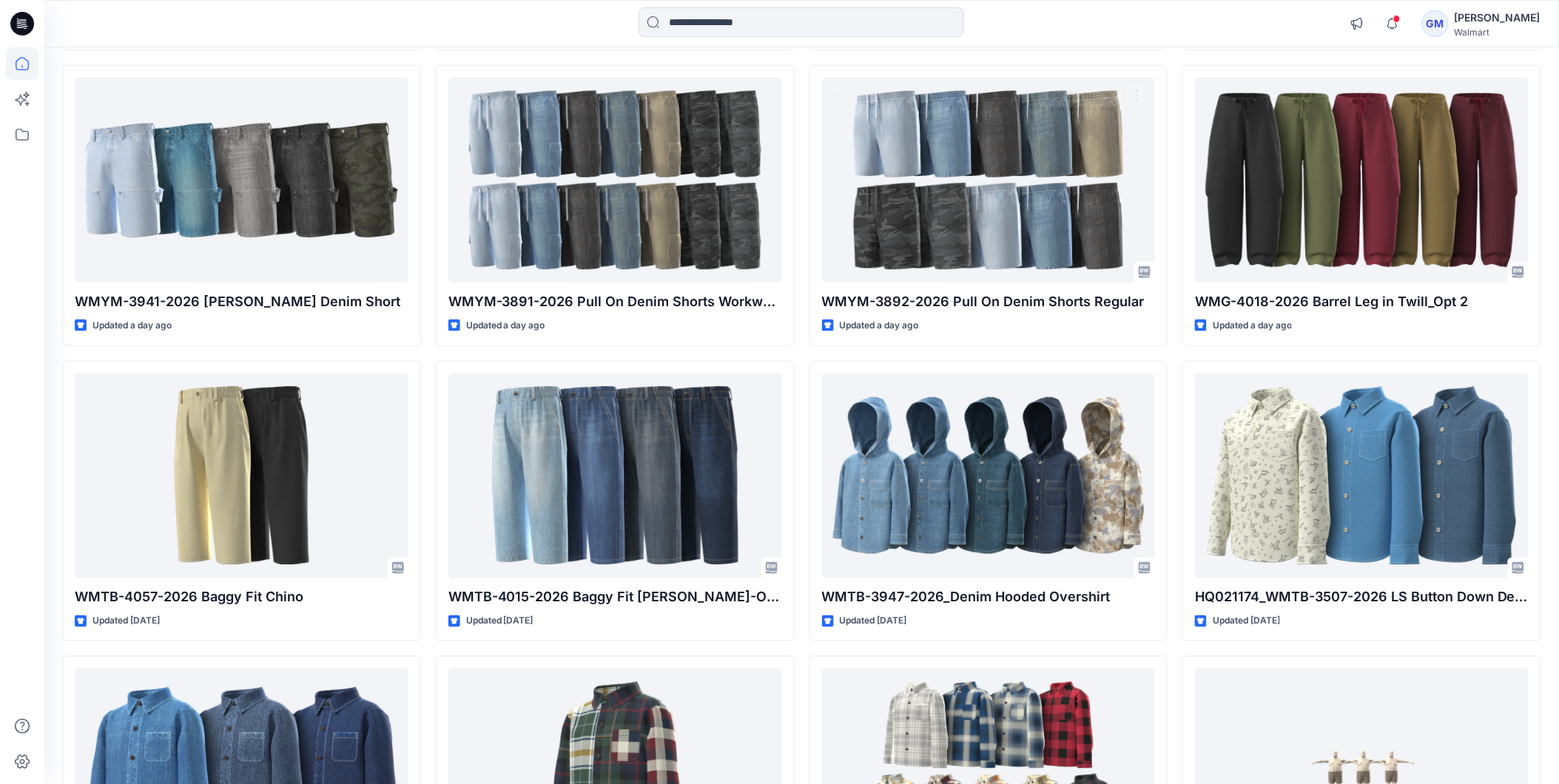
scroll to position [575, 0]
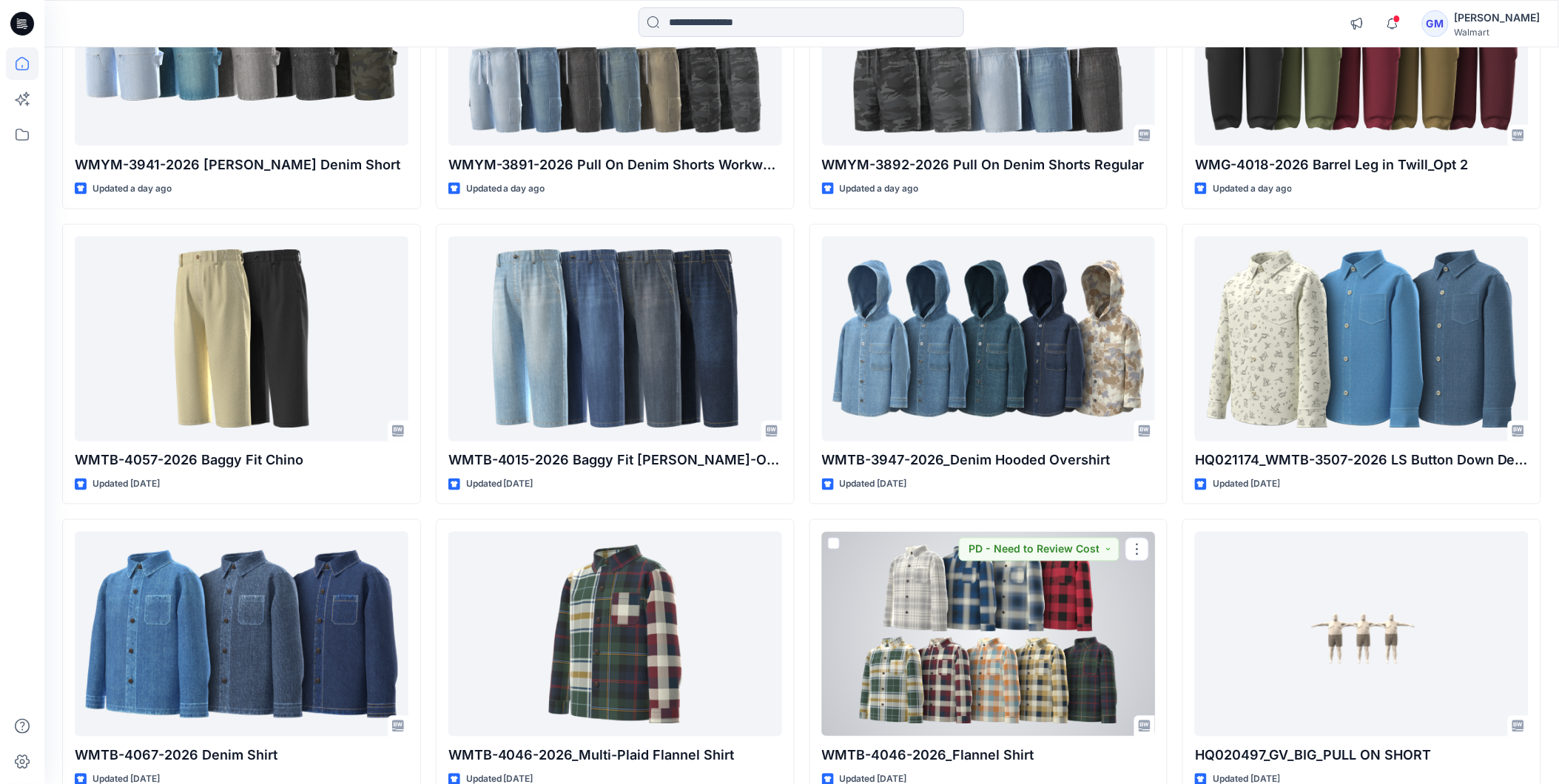
click at [1009, 618] on div at bounding box center [989, 634] width 334 height 205
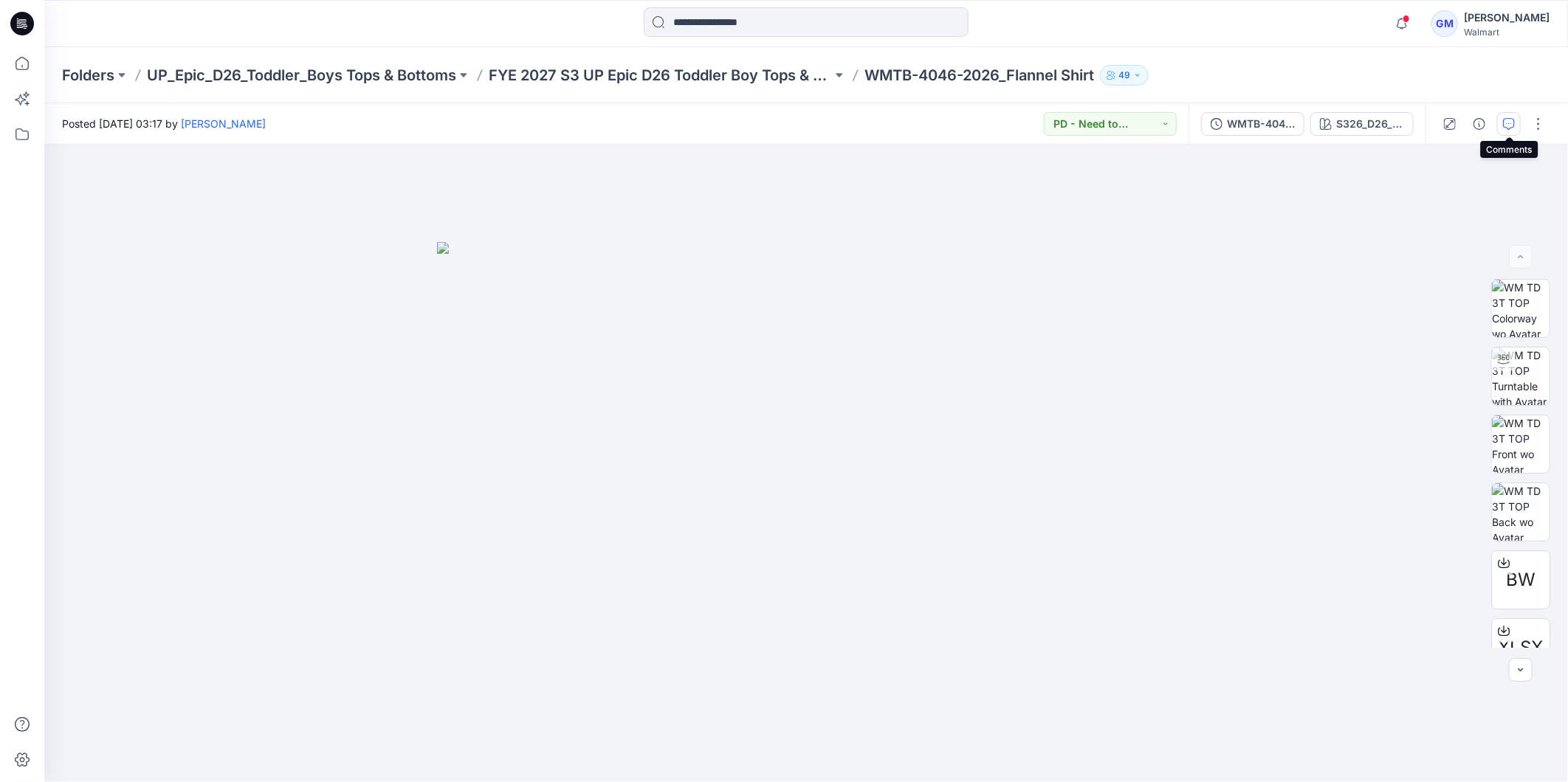
click at [1513, 124] on icon "button" at bounding box center [1509, 123] width 12 height 12
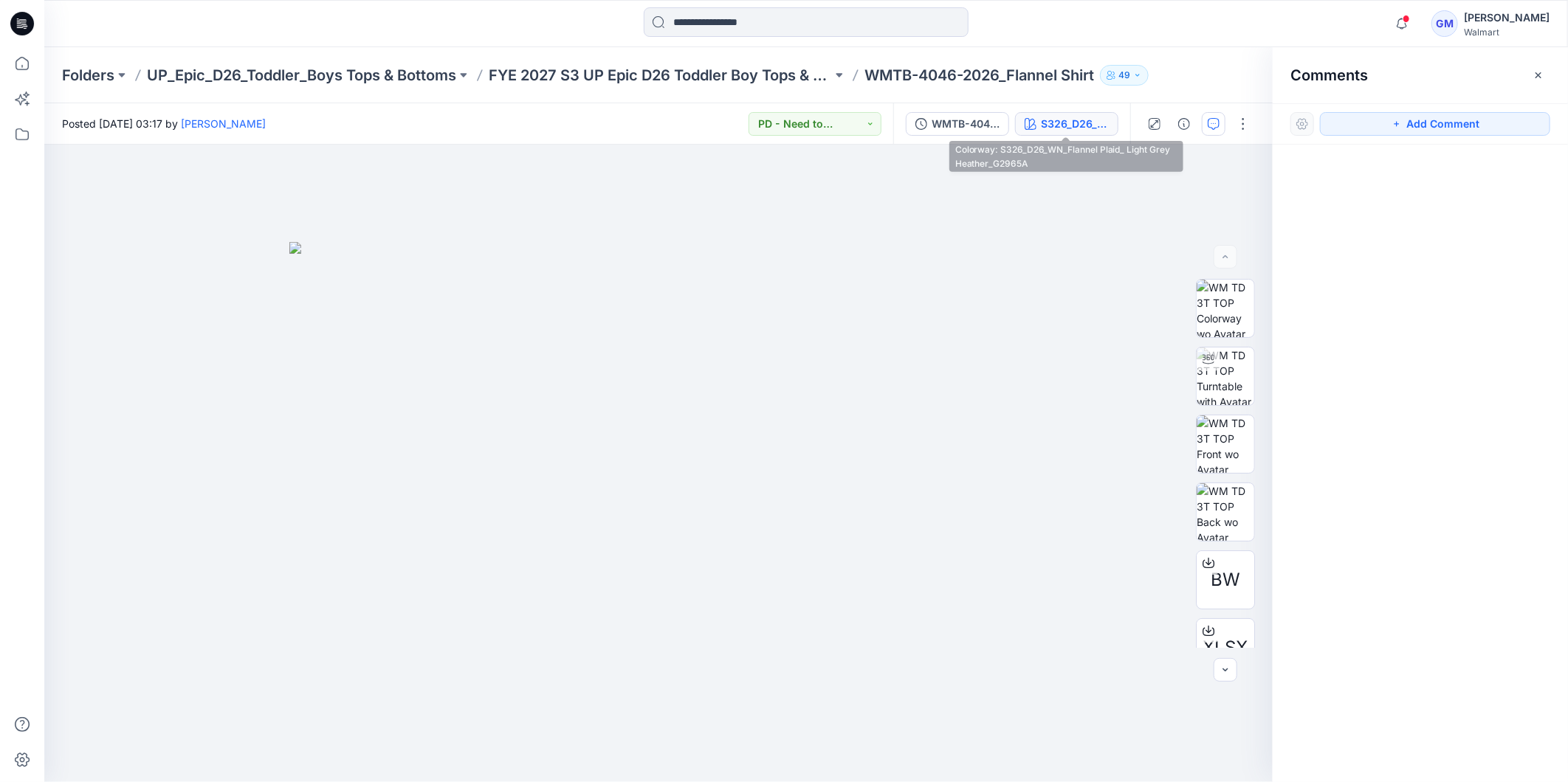
click at [1069, 130] on div "S326_D26_WN_Flannel Plaid_ Light Grey Heather_G2965A" at bounding box center [1075, 124] width 68 height 17
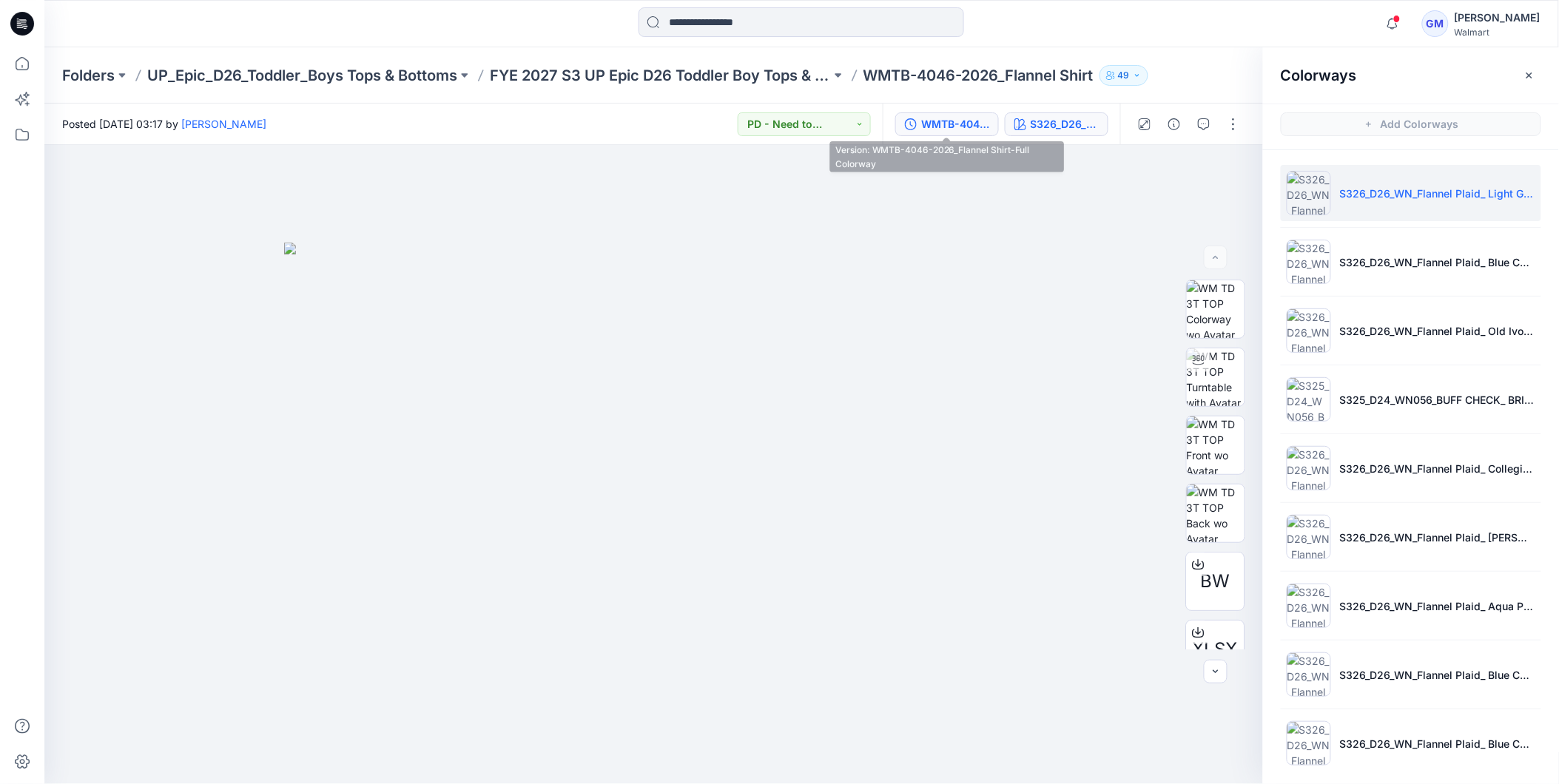
click at [970, 127] on div "WMTB-4046-2026_Flannel Shirt-Full Colorway" at bounding box center [955, 124] width 68 height 17
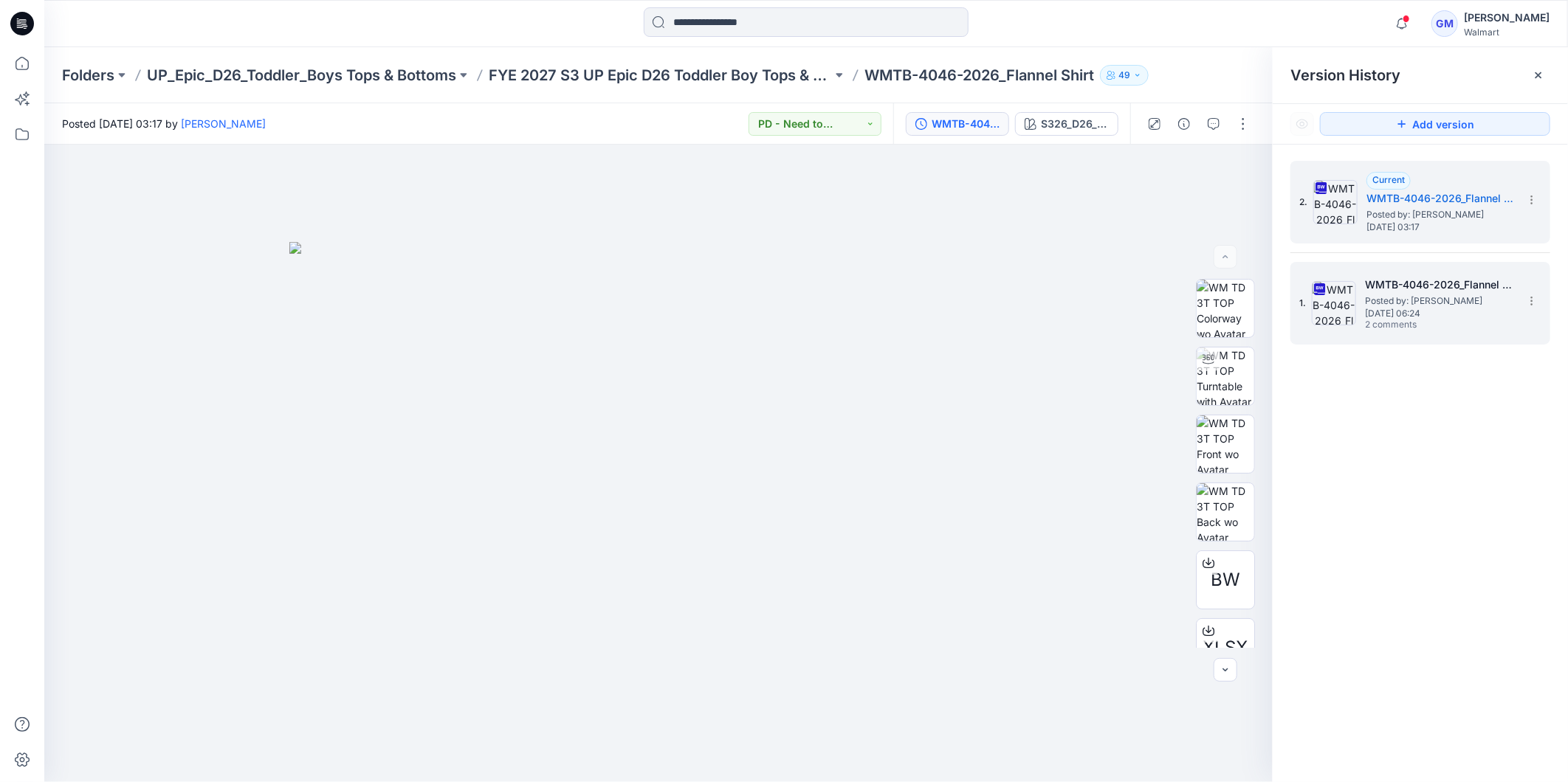
click at [1455, 301] on span "Posted by: [PERSON_NAME]" at bounding box center [1438, 301] width 148 height 15
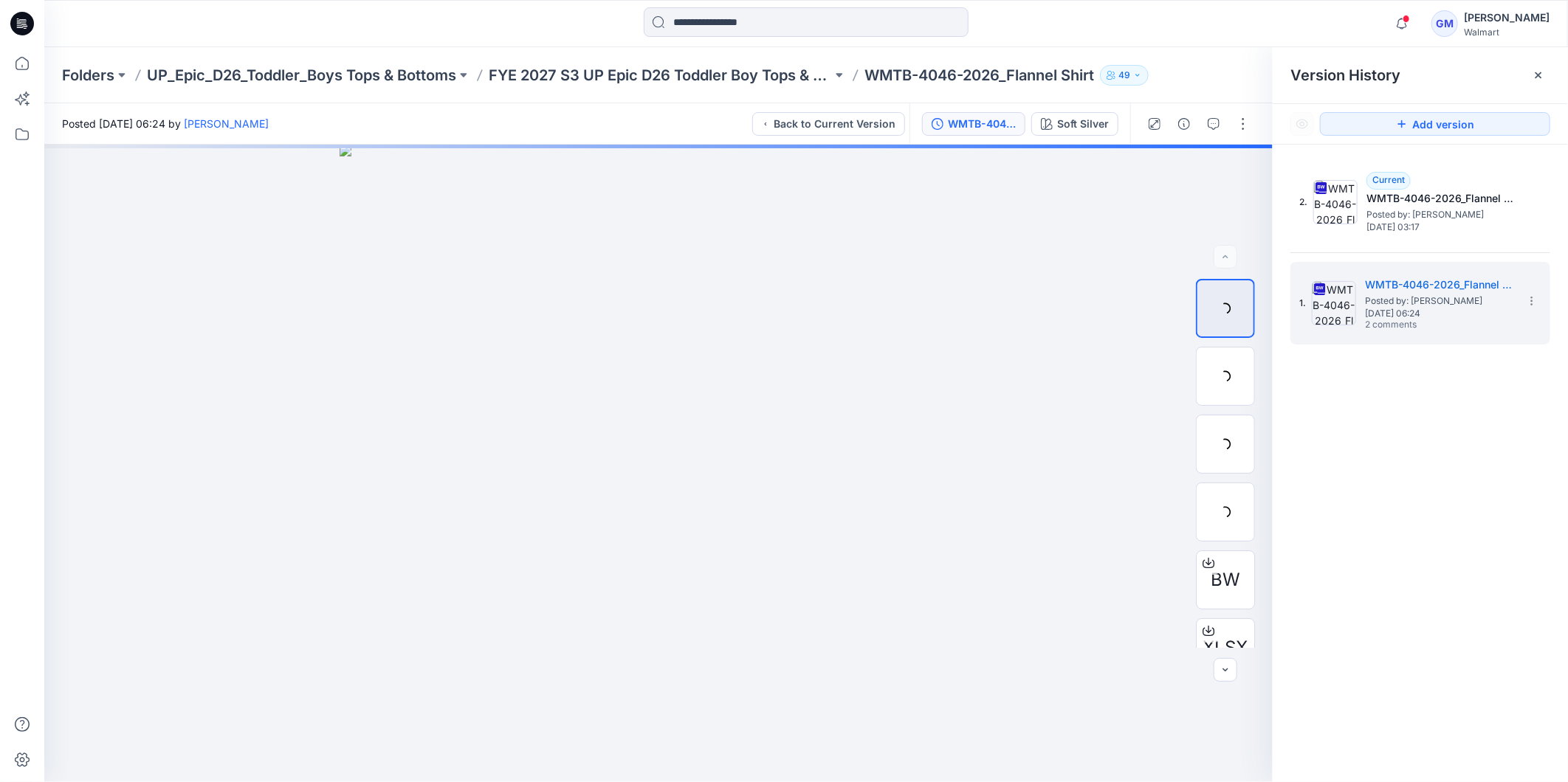
click at [1437, 464] on div "2. Current WMTB-4046-2026_Flannel Shirt-Full Colorway Posted by: [PERSON_NAME] …" at bounding box center [1420, 474] width 296 height 659
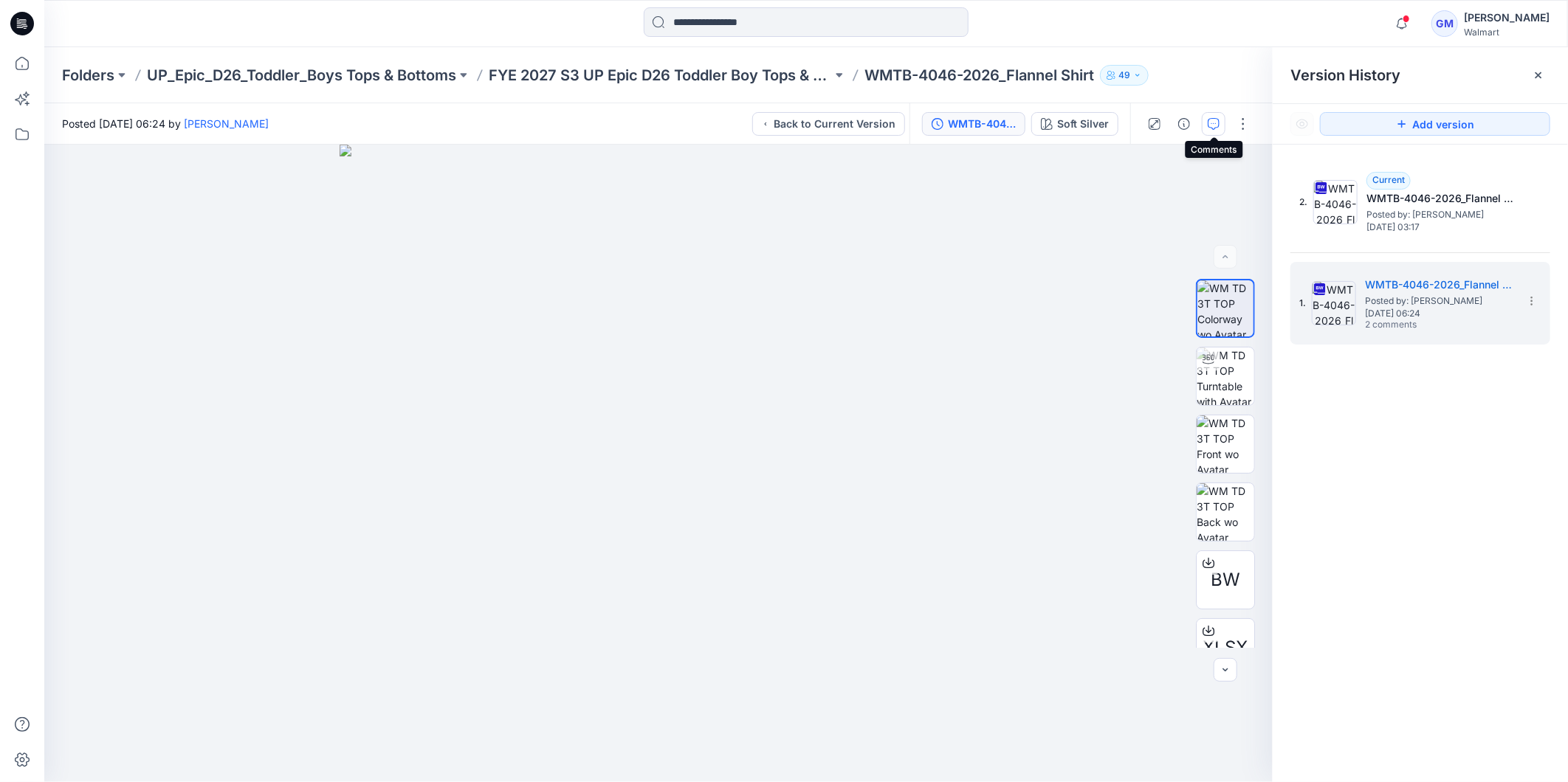
click at [1214, 122] on icon "button" at bounding box center [1214, 122] width 6 height 1
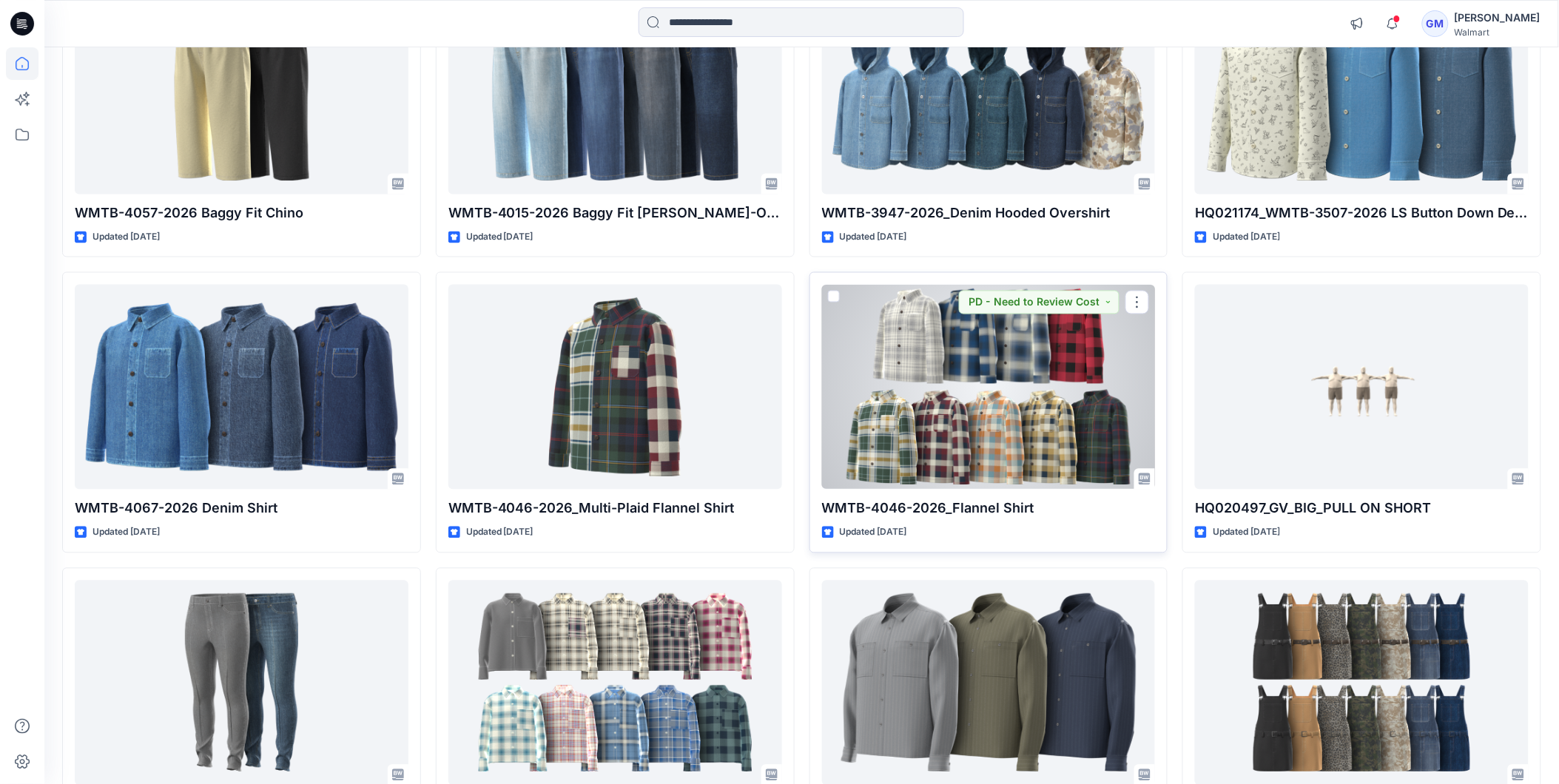
scroll to position [493, 0]
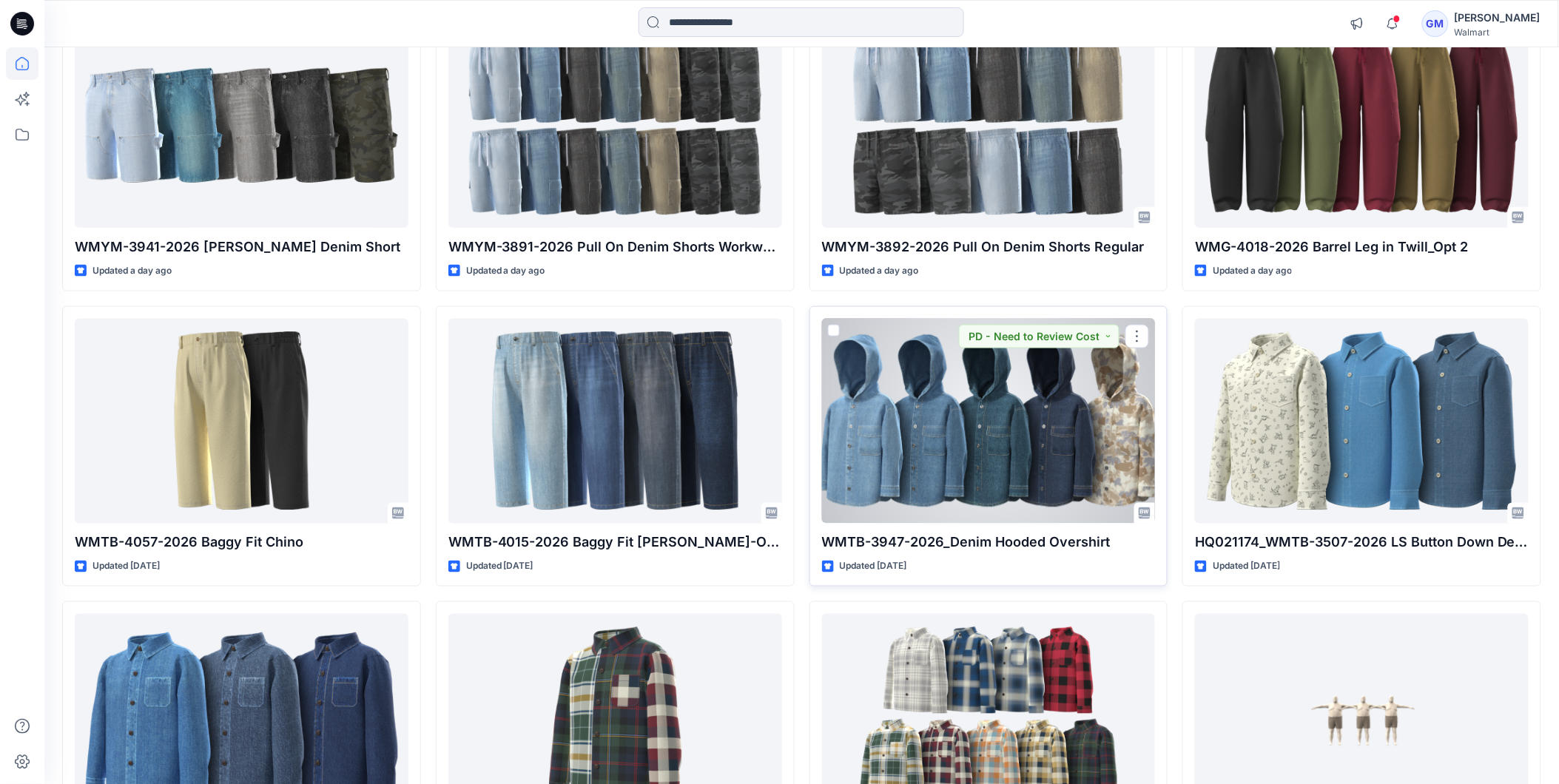
click at [1015, 446] on div at bounding box center [989, 421] width 334 height 205
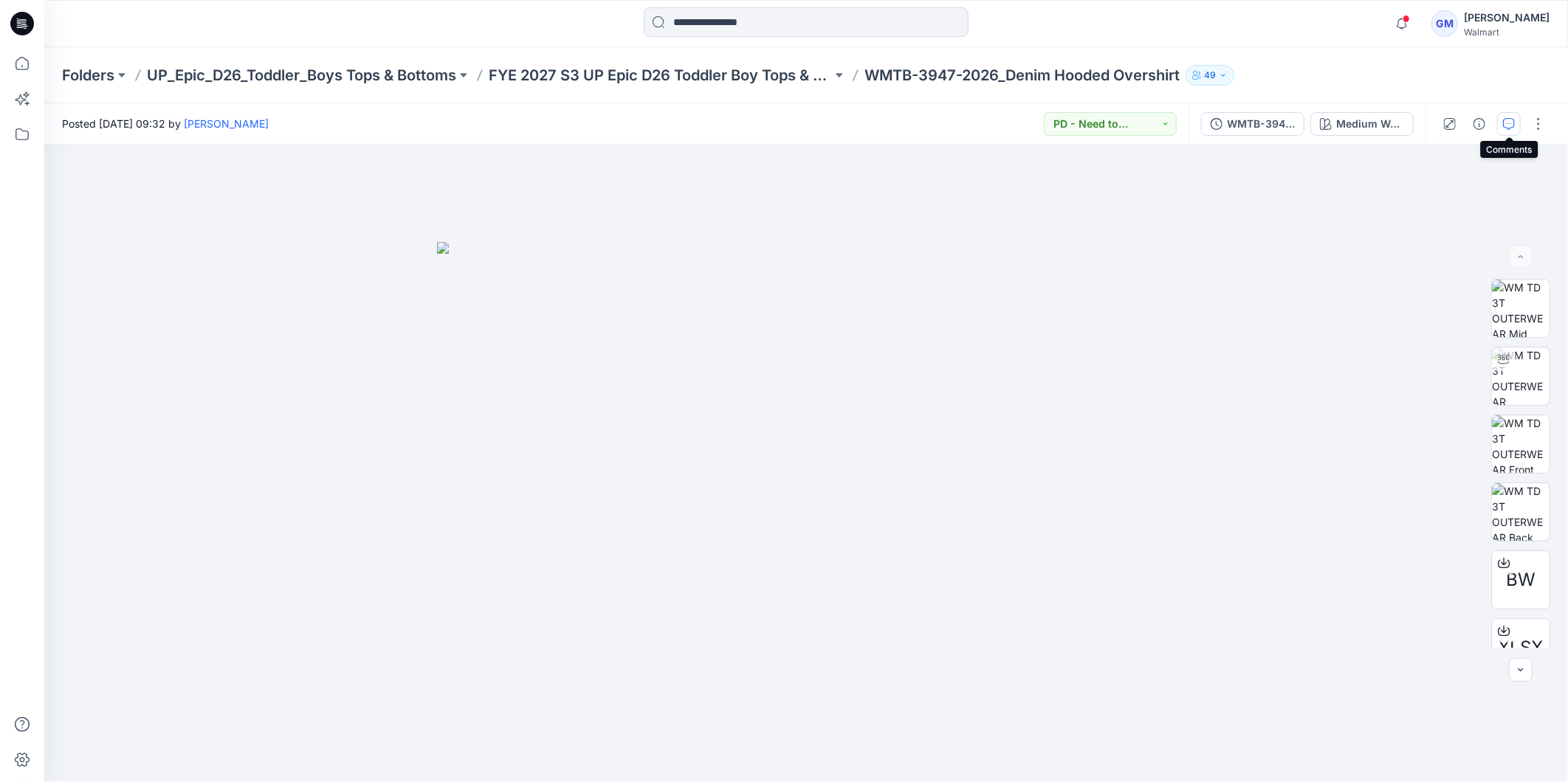
click at [1501, 126] on button "button" at bounding box center [1509, 124] width 24 height 24
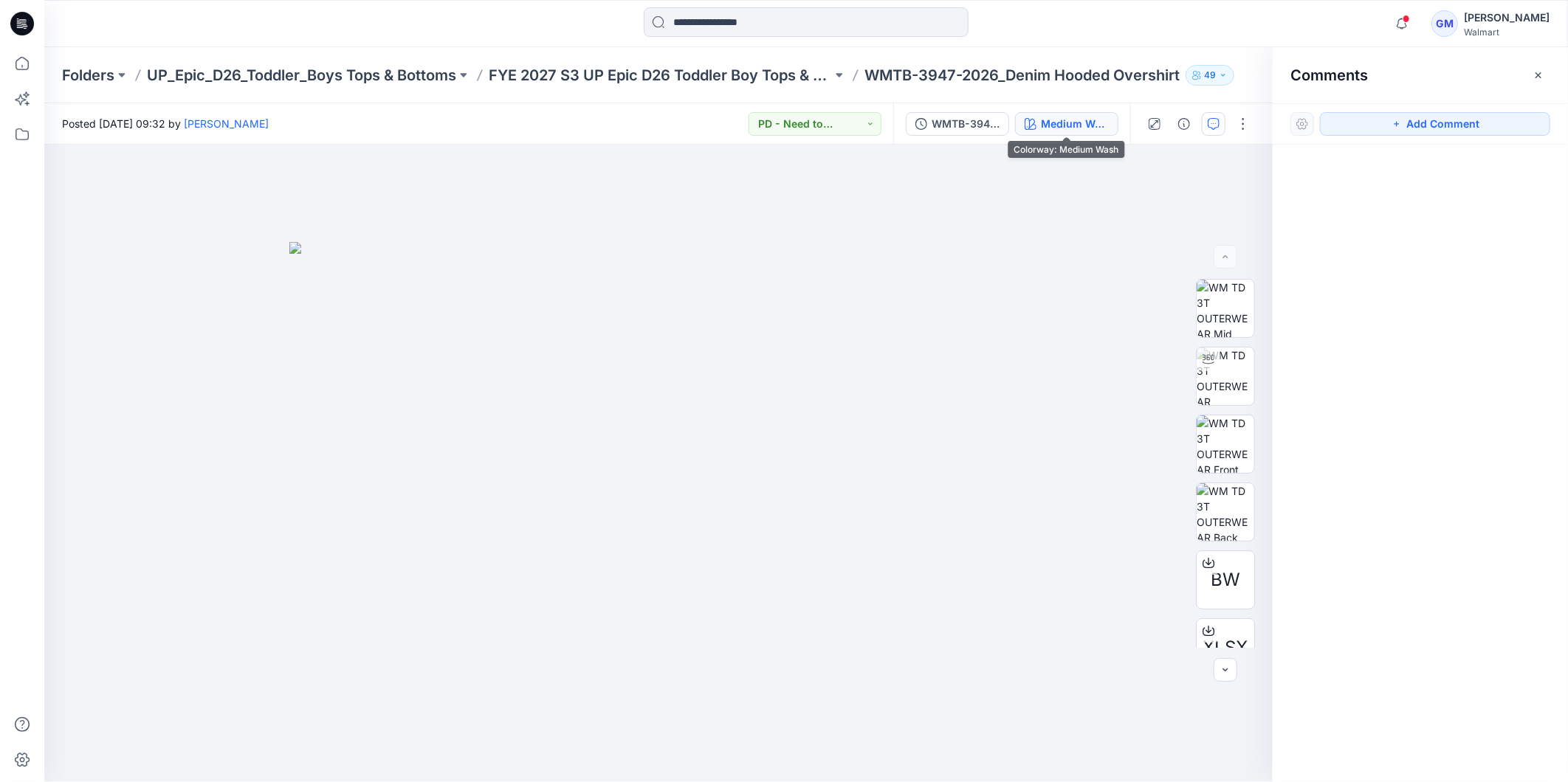
click at [1054, 124] on div "Medium Wash" at bounding box center [1075, 124] width 68 height 17
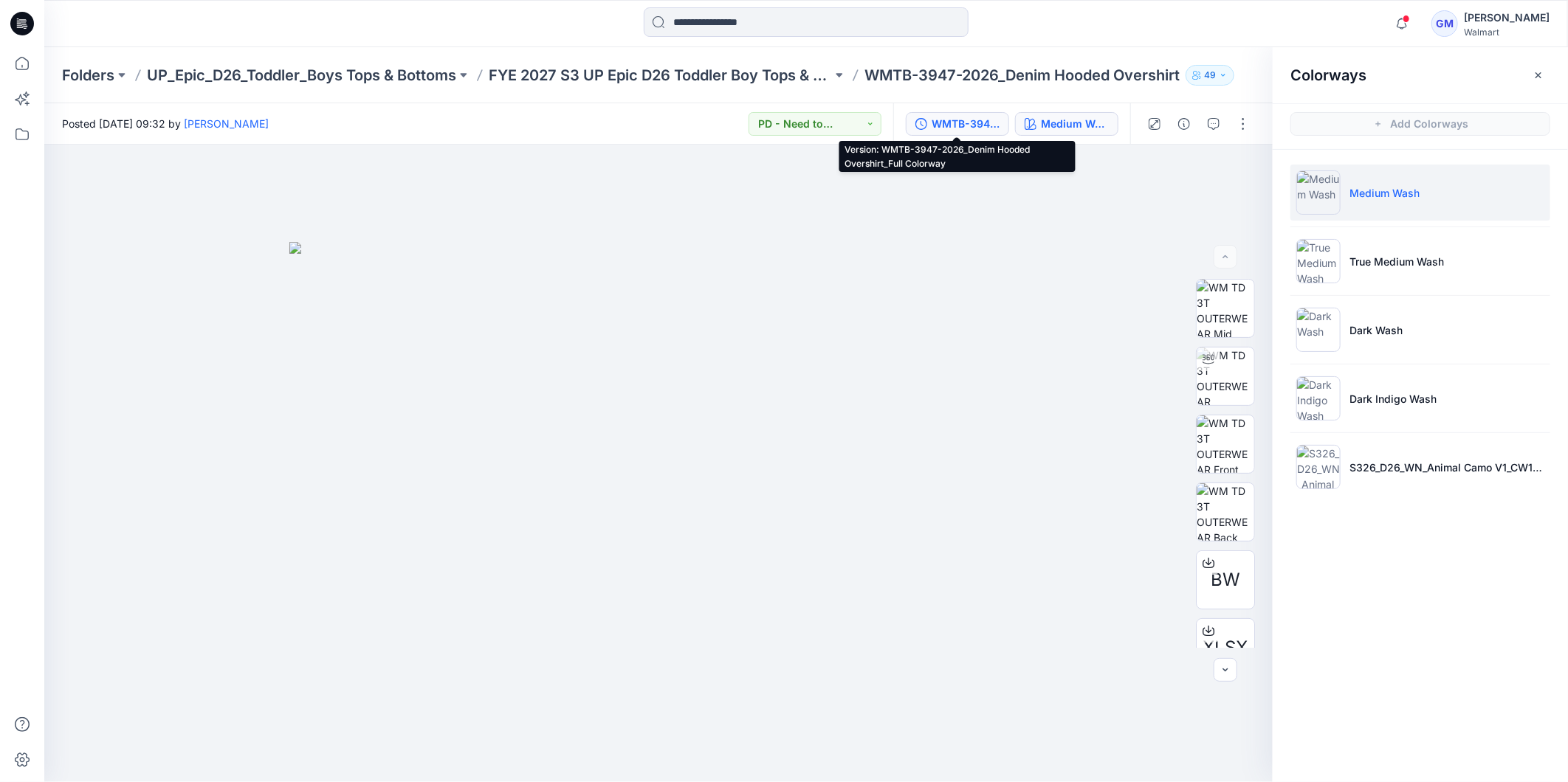
click at [948, 127] on div "WMTB-3947-2026_Denim Hooded Overshirt_Full Colorway" at bounding box center [966, 124] width 68 height 17
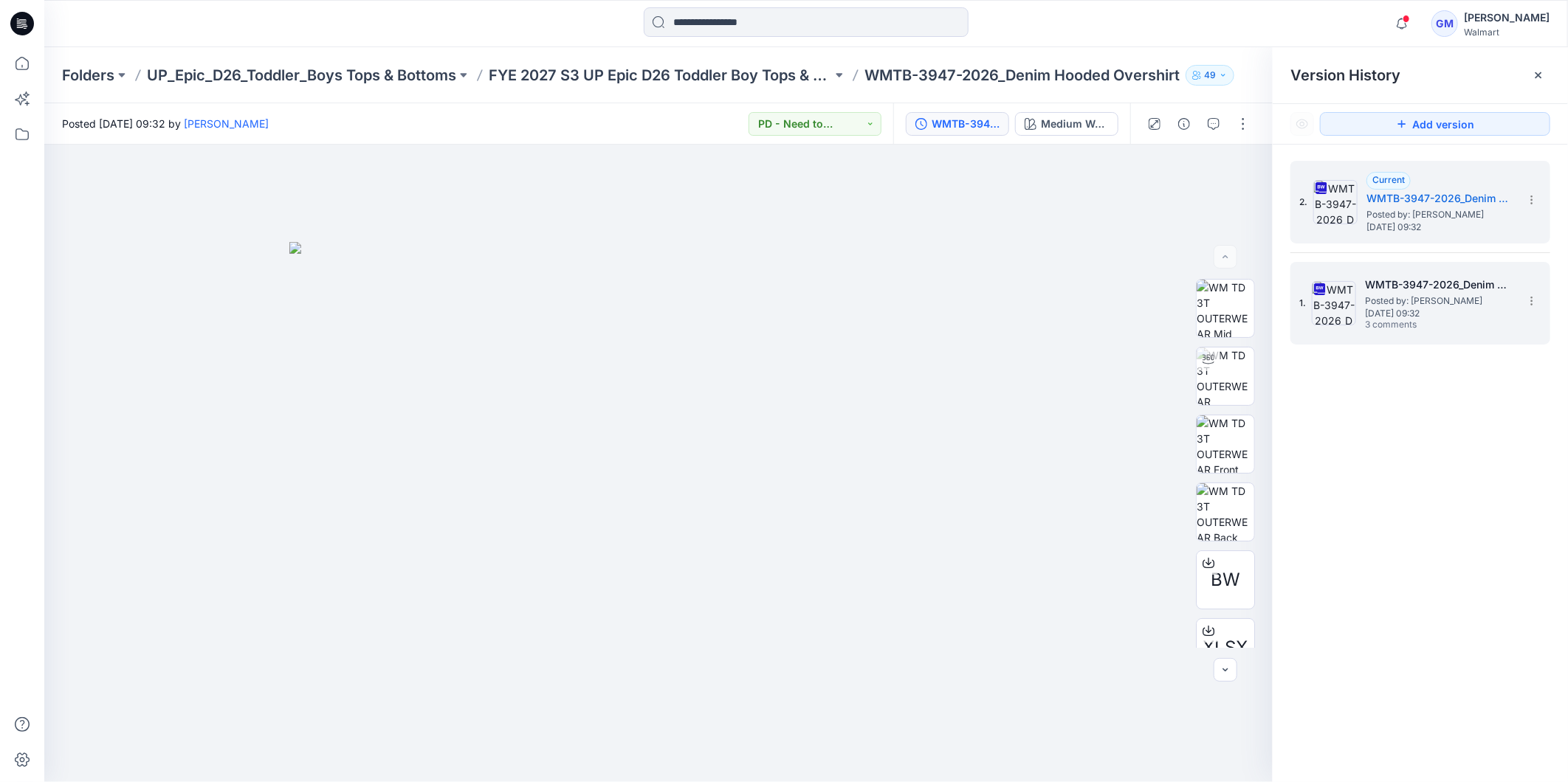
click at [1393, 315] on span "[DATE] 09:32" at bounding box center [1438, 313] width 148 height 10
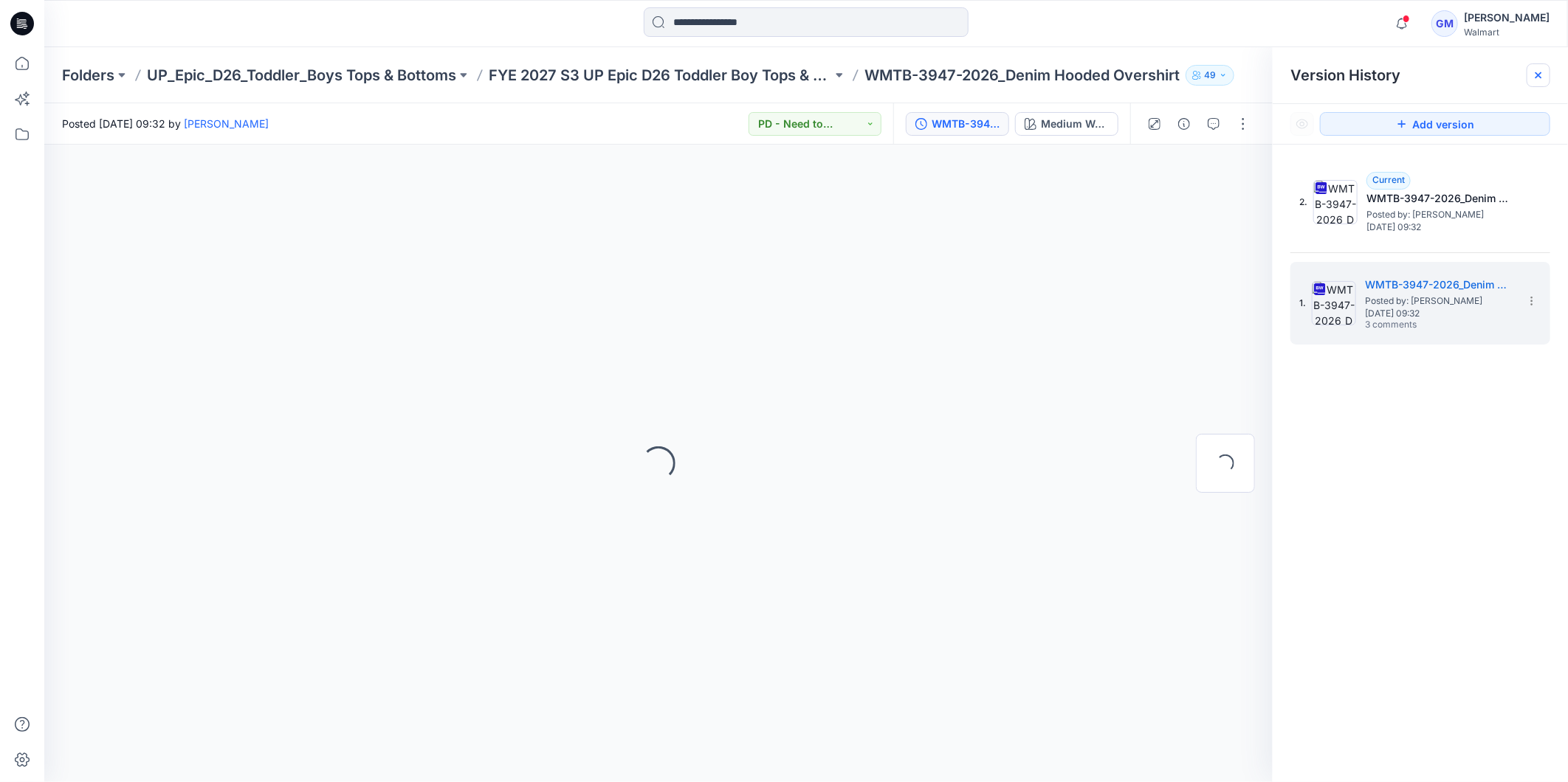
click at [1531, 76] on div at bounding box center [1539, 75] width 24 height 24
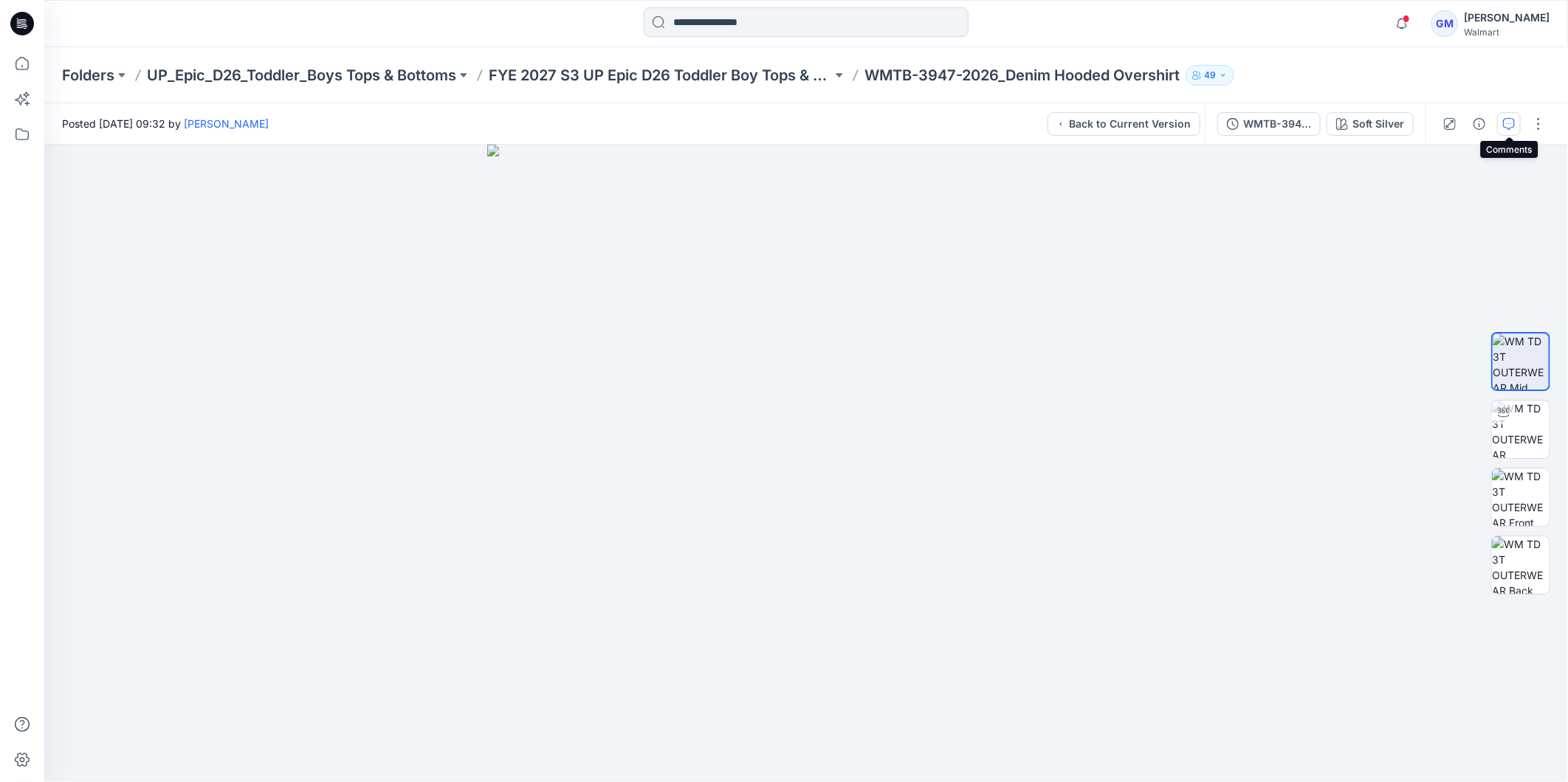
click at [1502, 126] on button "button" at bounding box center [1509, 124] width 24 height 24
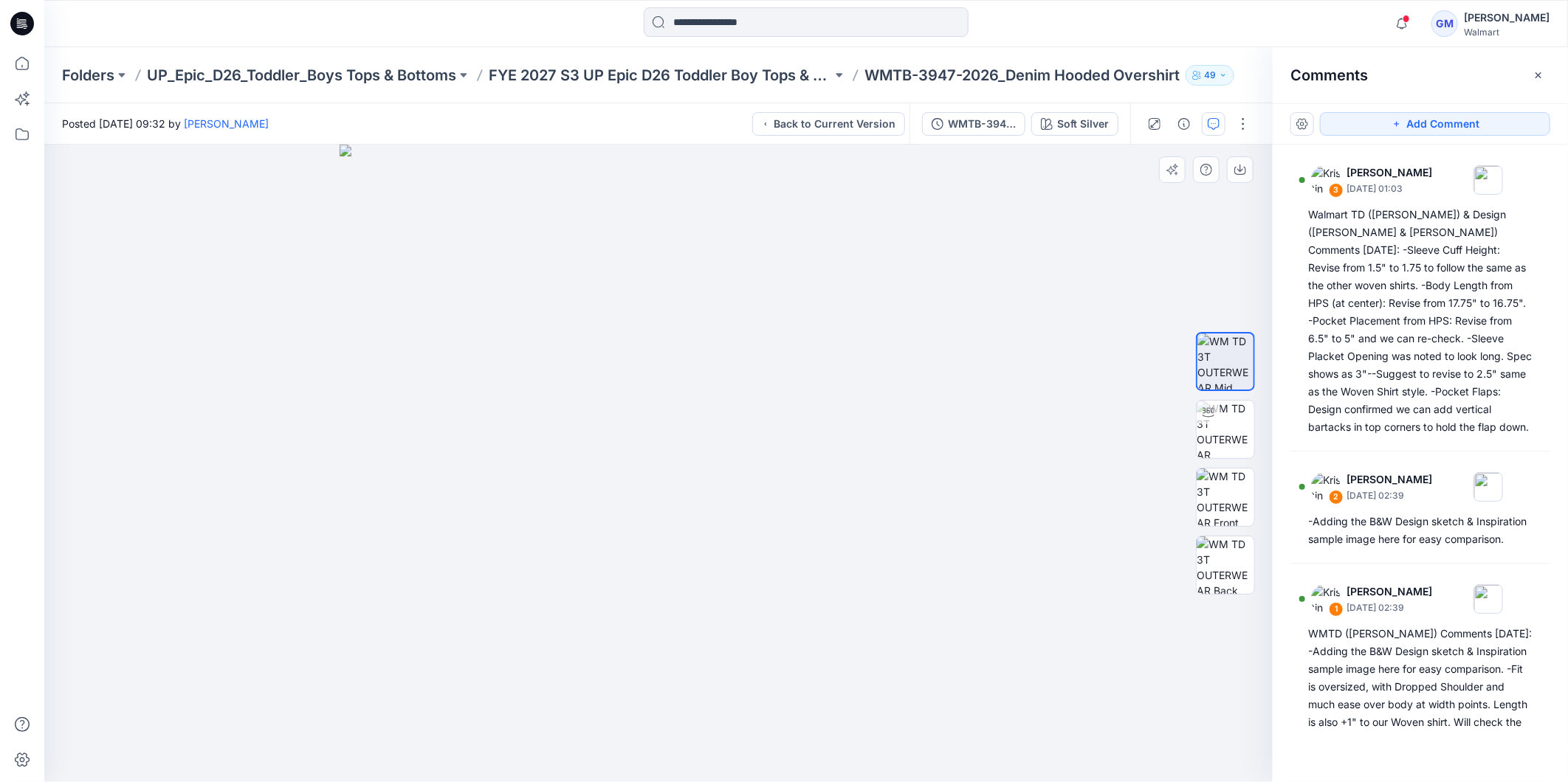
click at [387, 276] on img at bounding box center [658, 463] width 638 height 637
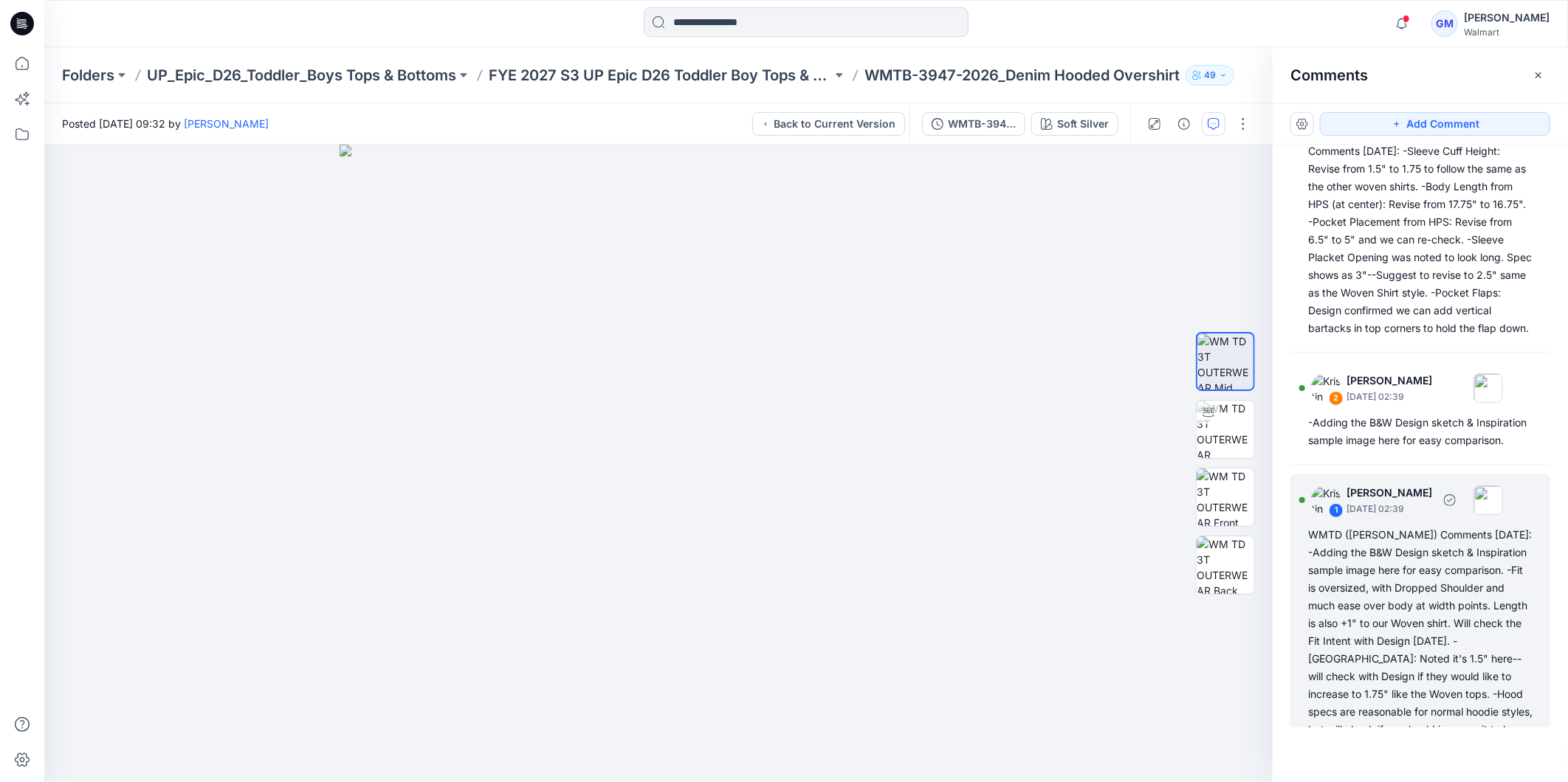
scroll to position [265, 0]
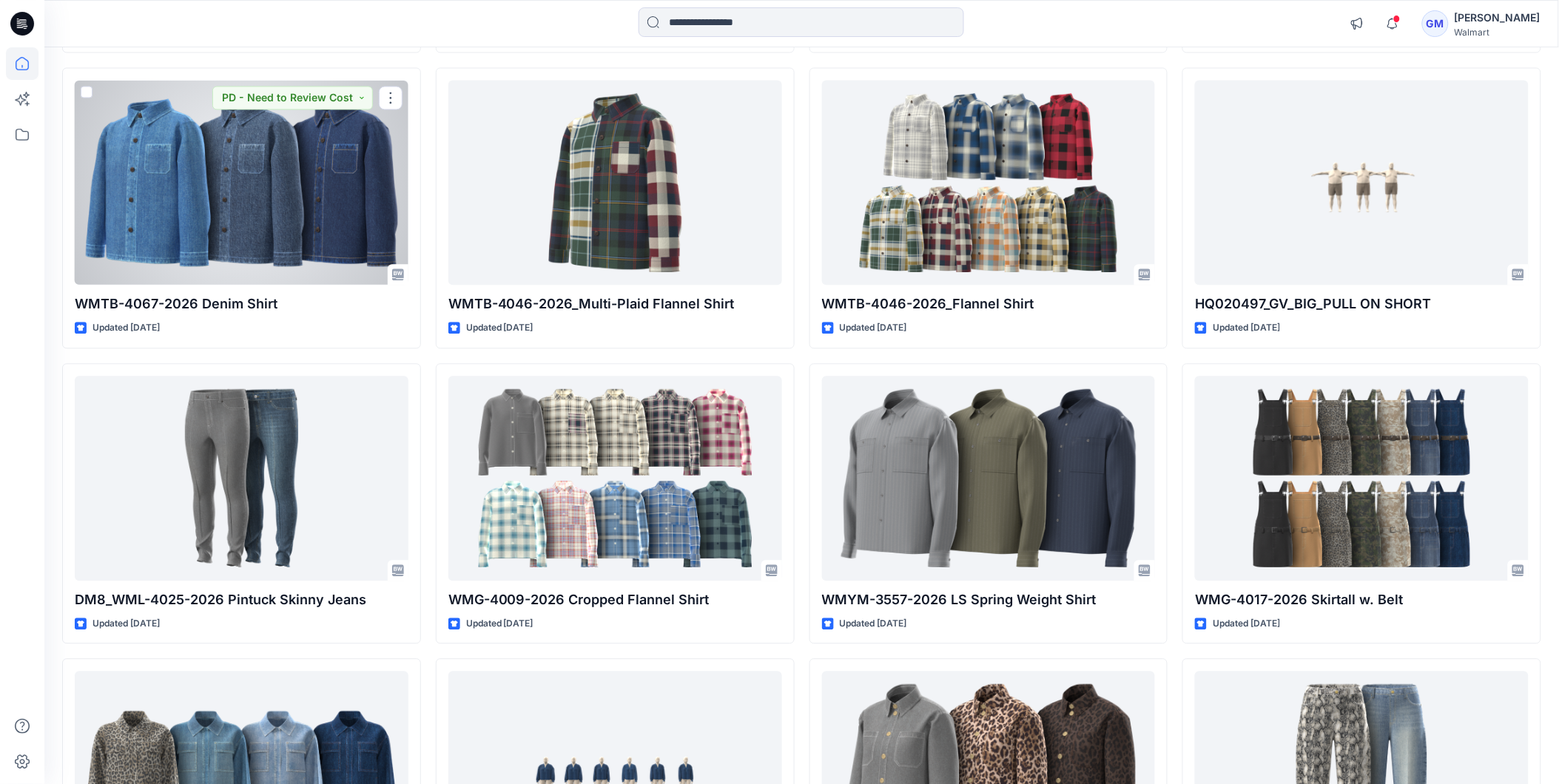
scroll to position [1068, 0]
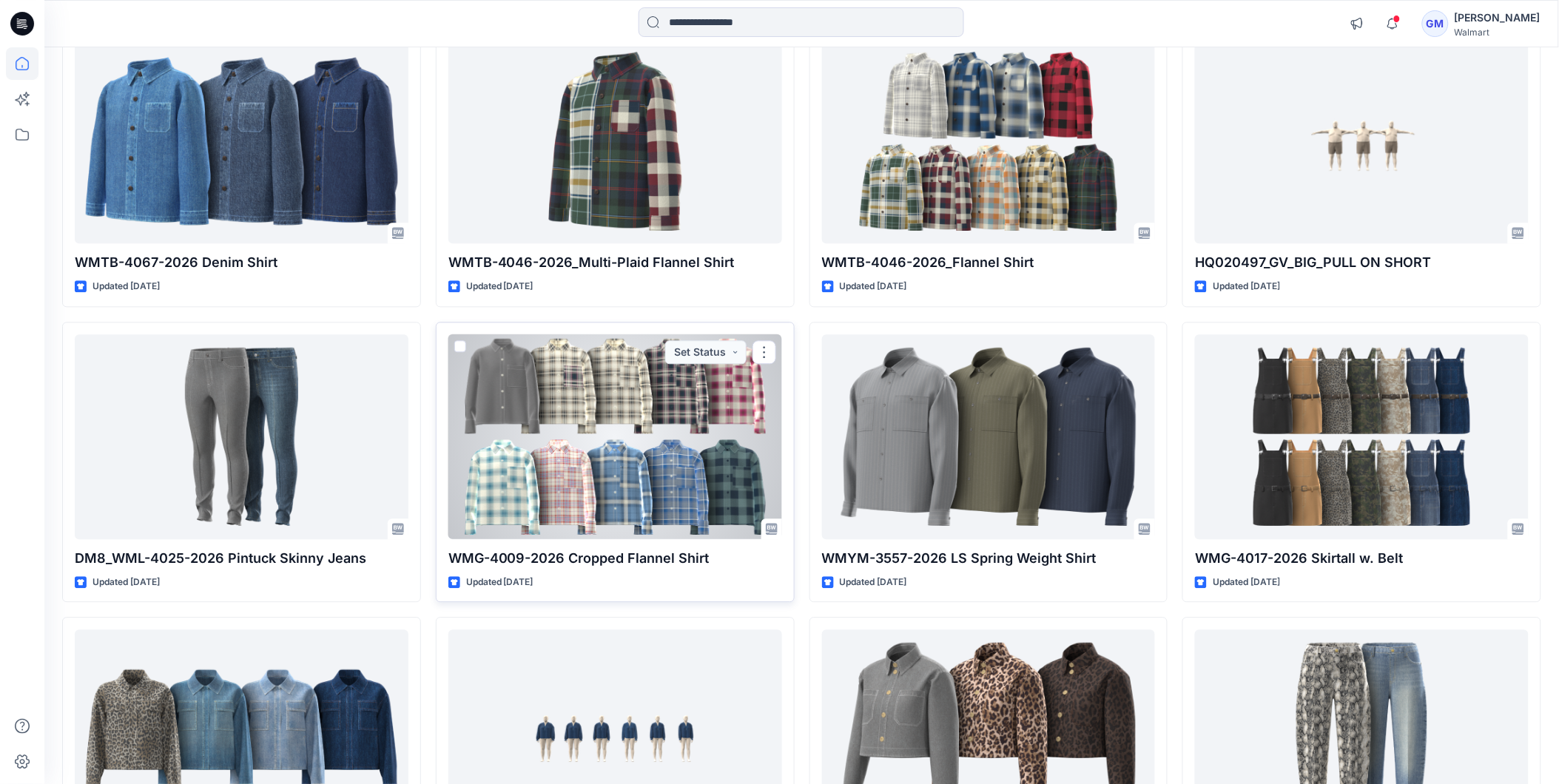
click at [581, 457] on div at bounding box center [615, 436] width 334 height 205
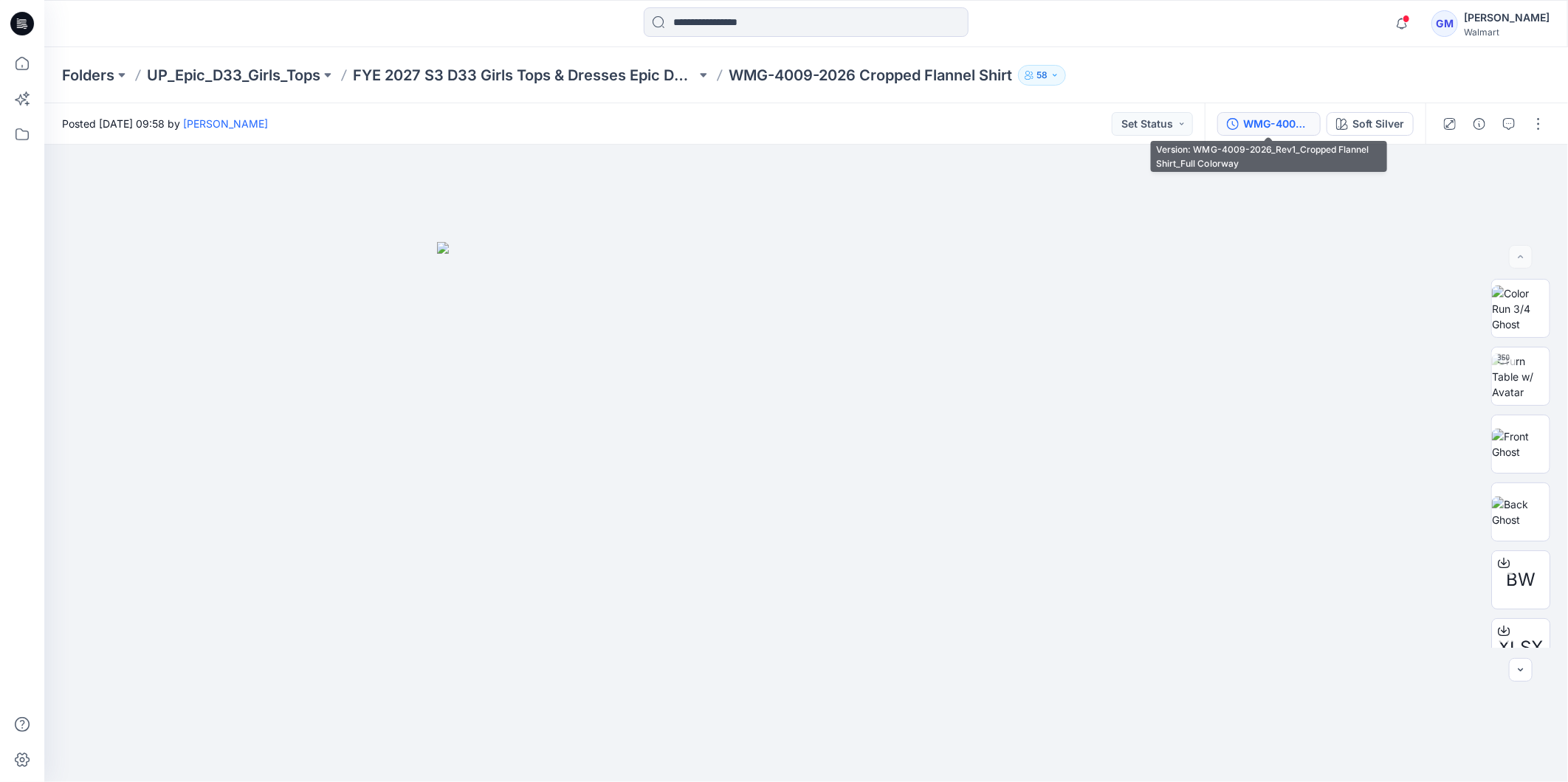
click at [1278, 130] on div "WMG-4009-2026_Rev1_Cropped Flannel Shirt_Full Colorway" at bounding box center [1277, 124] width 68 height 17
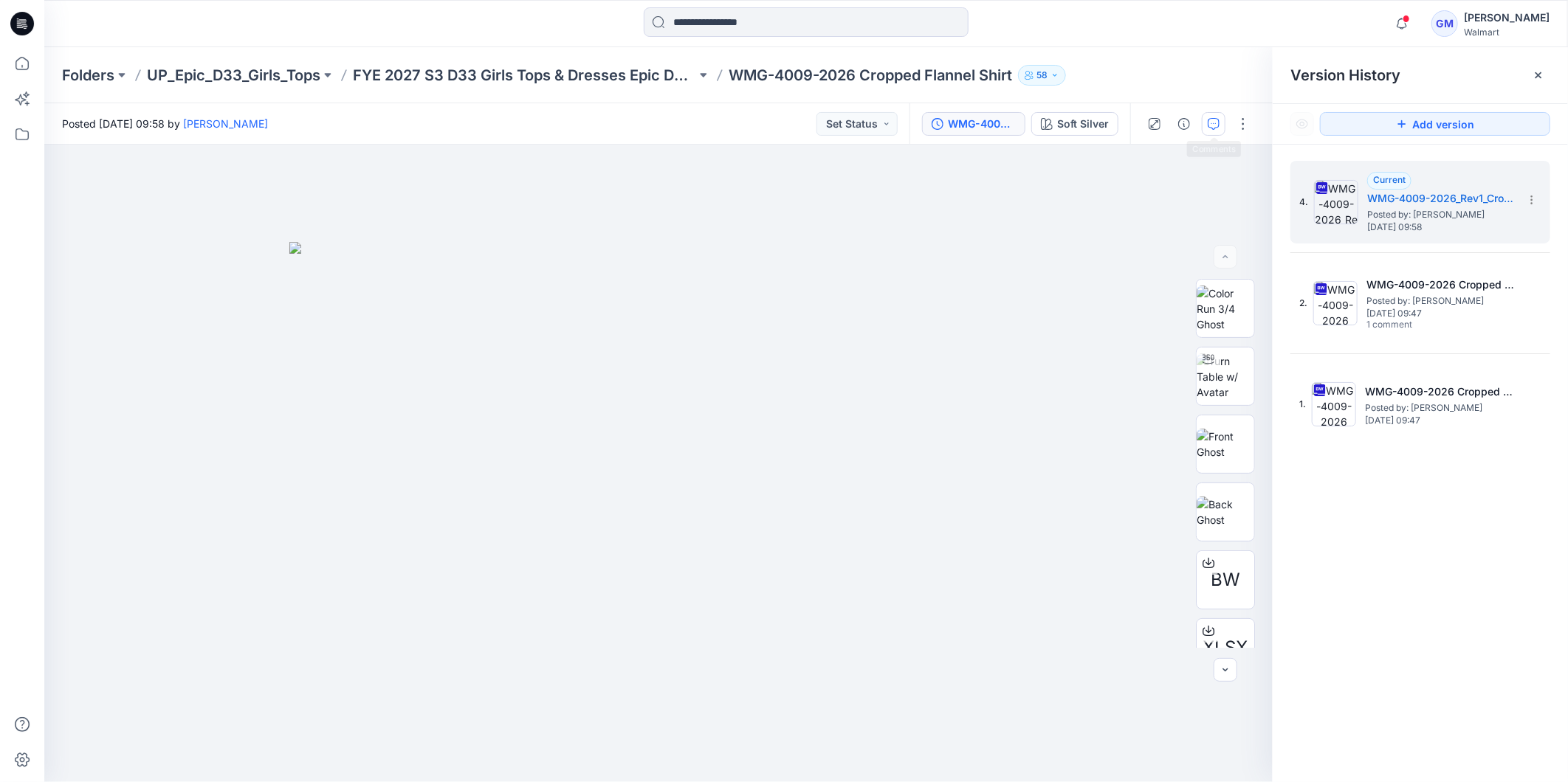
click at [1213, 122] on icon "button" at bounding box center [1213, 123] width 12 height 12
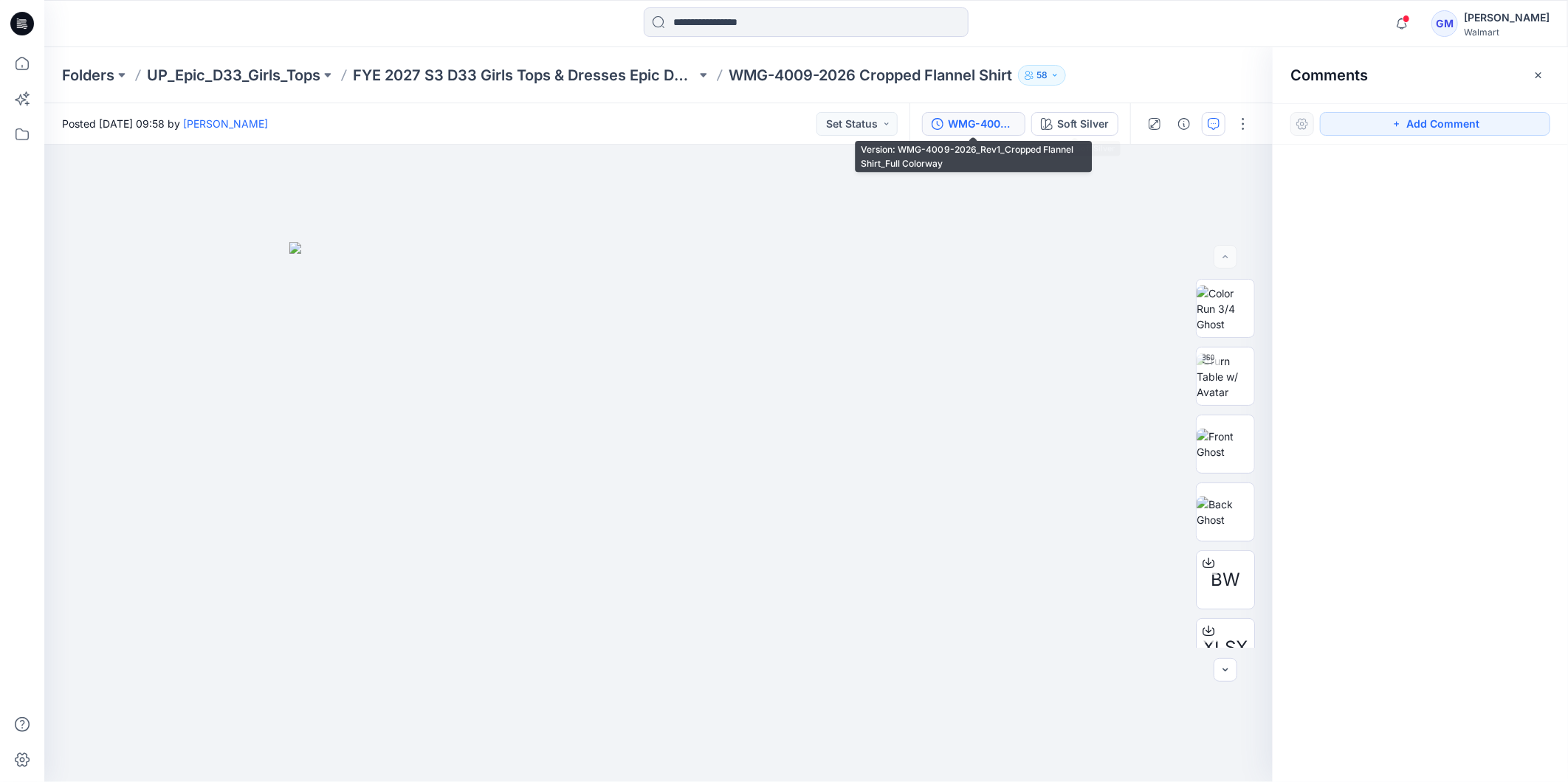
click at [986, 129] on div "WMG-4009-2026_Rev1_Cropped Flannel Shirt_Full Colorway" at bounding box center [982, 124] width 68 height 17
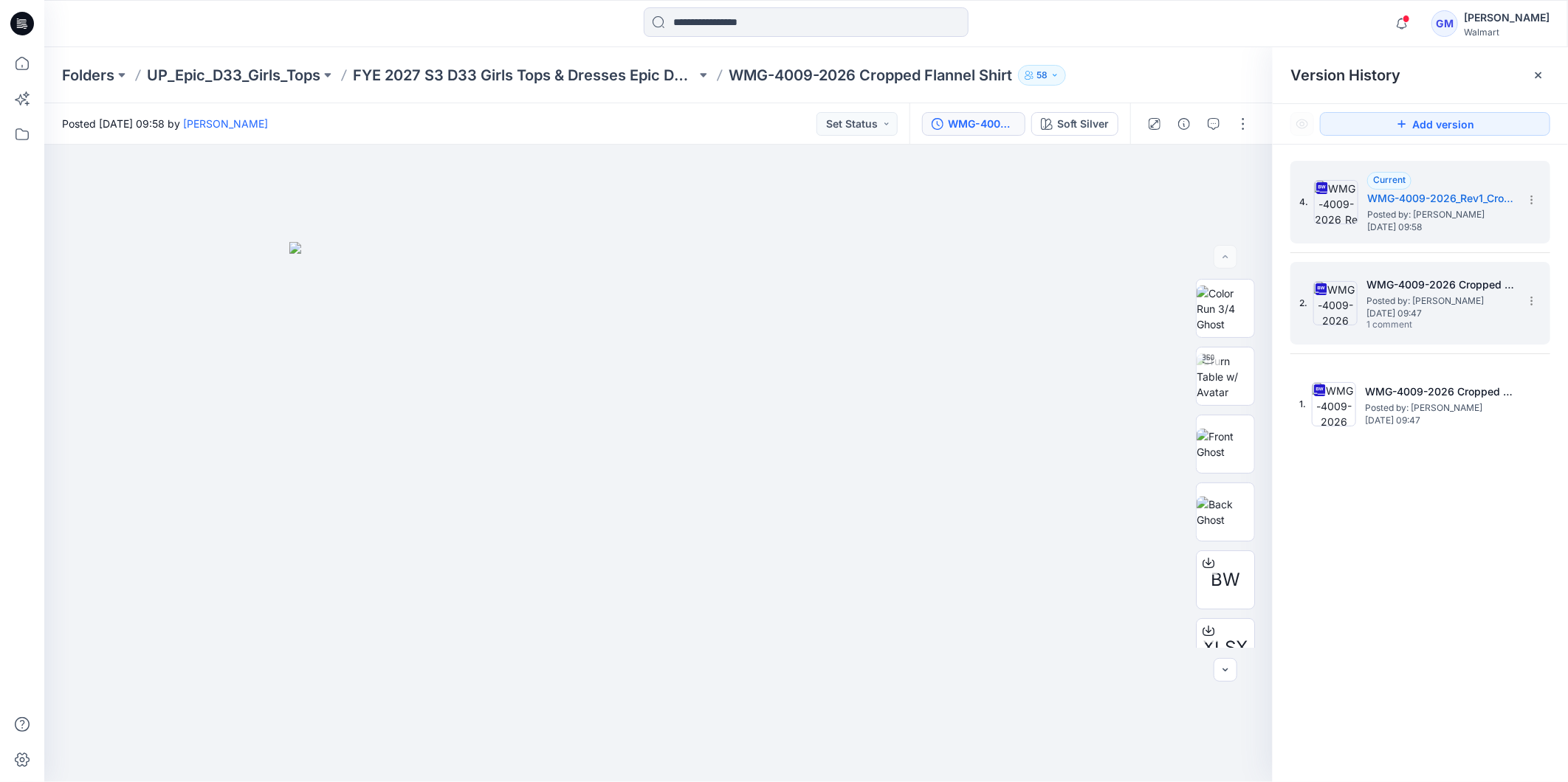
click at [1451, 296] on span "Posted by: [PERSON_NAME]" at bounding box center [1440, 301] width 148 height 15
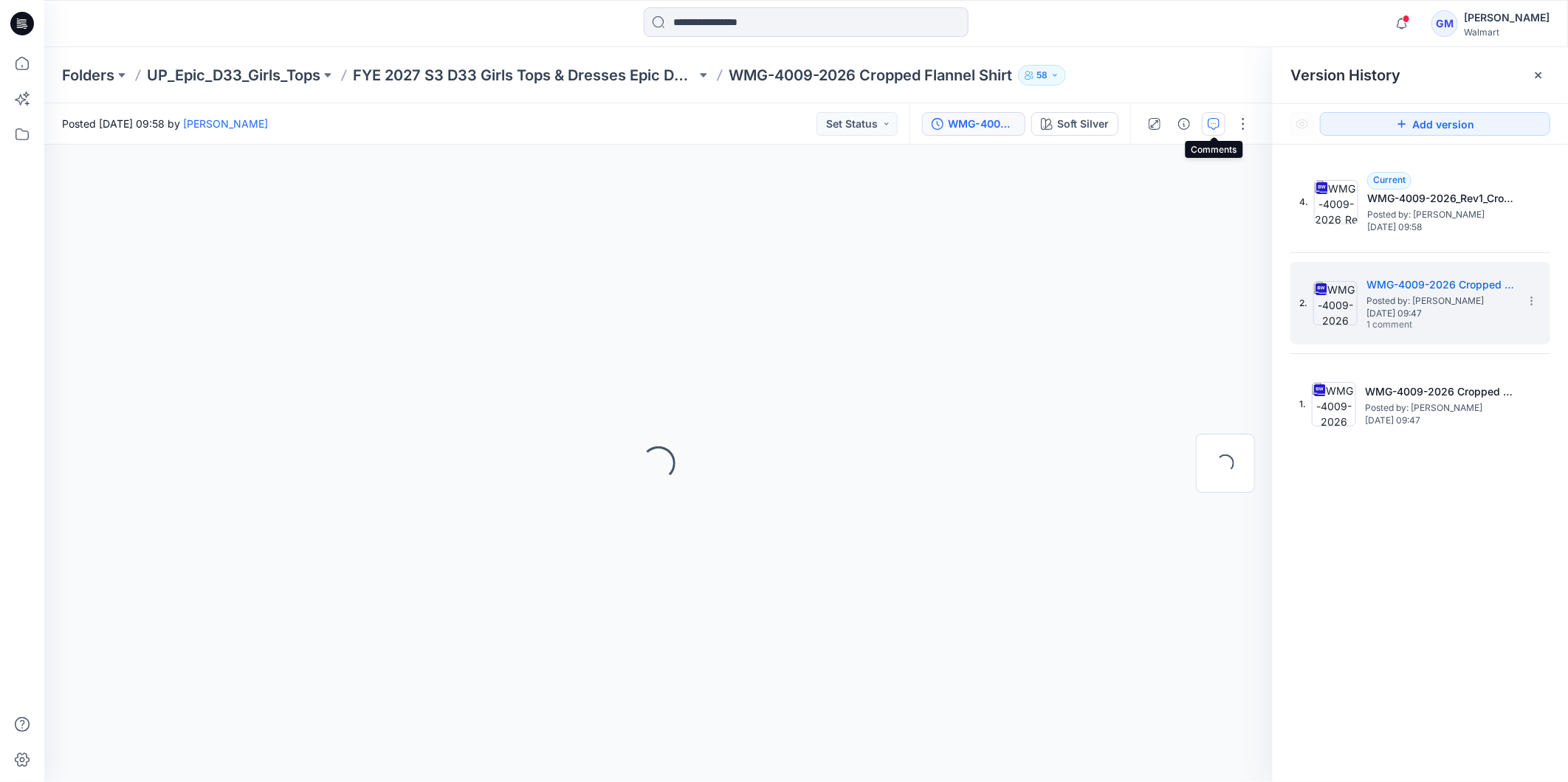
click at [1208, 122] on icon "button" at bounding box center [1213, 123] width 12 height 12
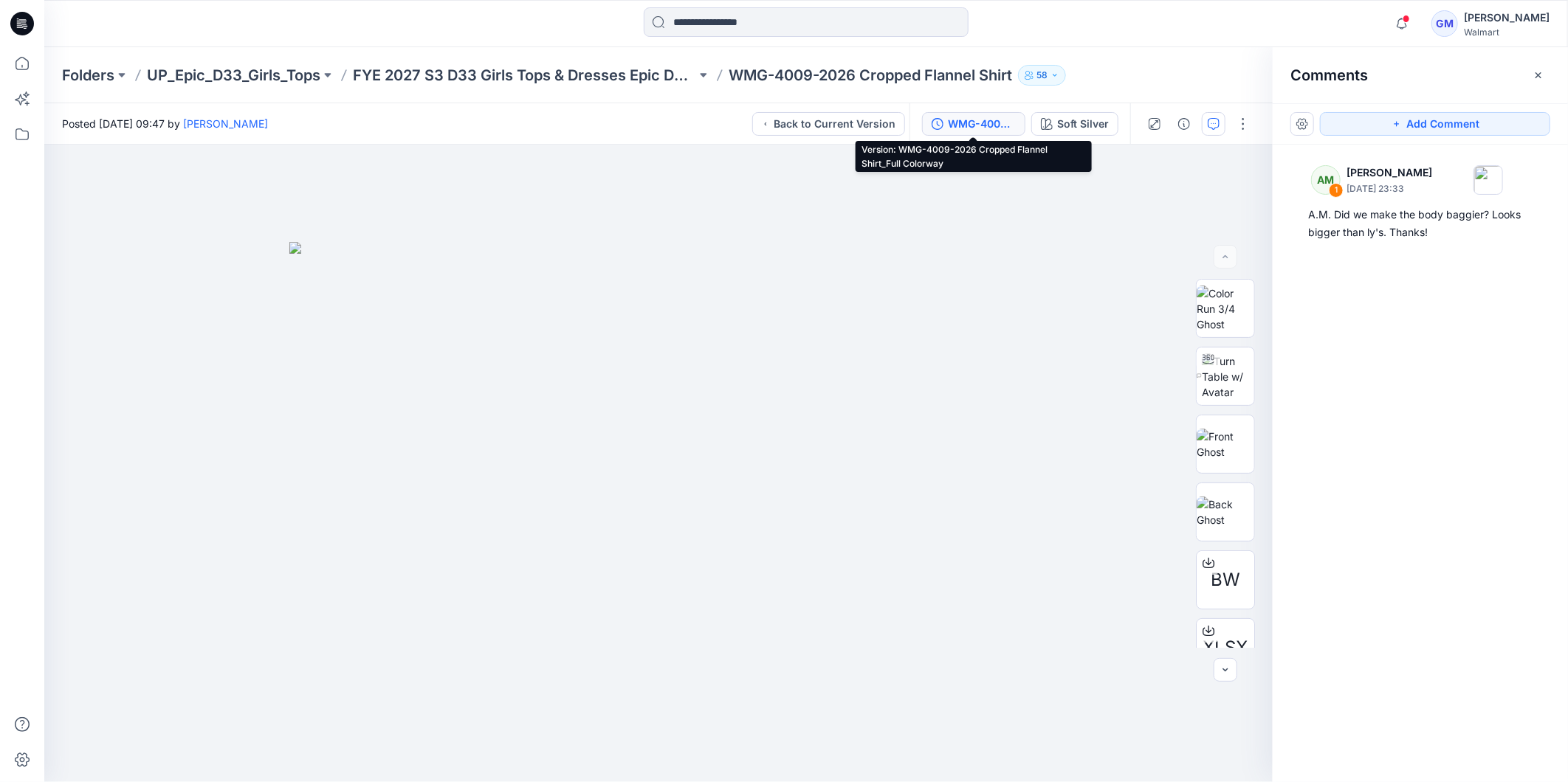
click at [983, 126] on div "WMG-4009-2026 Cropped Flannel Shirt_Full Colorway" at bounding box center [982, 124] width 68 height 17
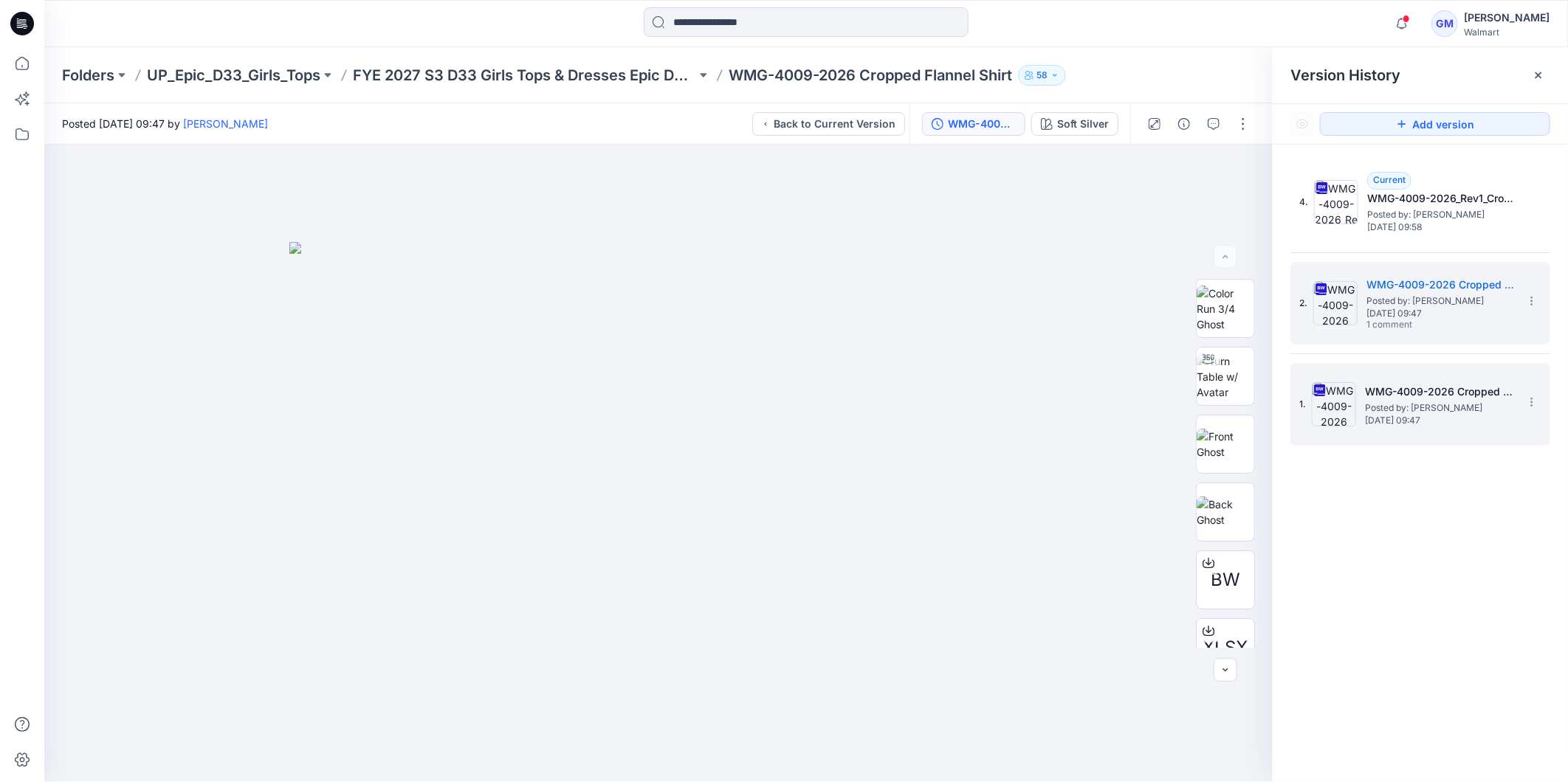
click at [1410, 411] on span "Posted by: [PERSON_NAME]" at bounding box center [1438, 408] width 148 height 15
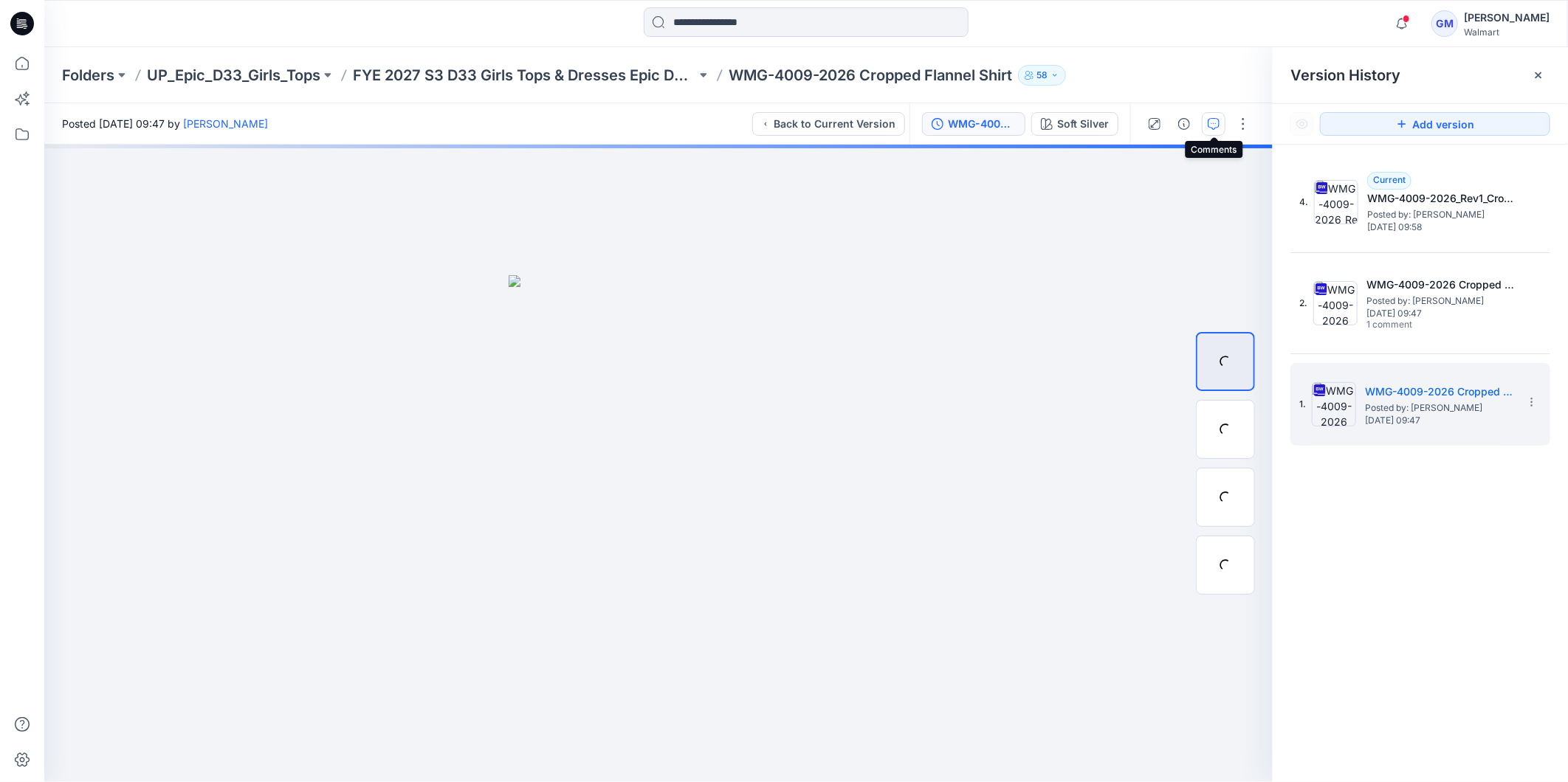
click at [1213, 128] on icon "button" at bounding box center [1213, 123] width 12 height 12
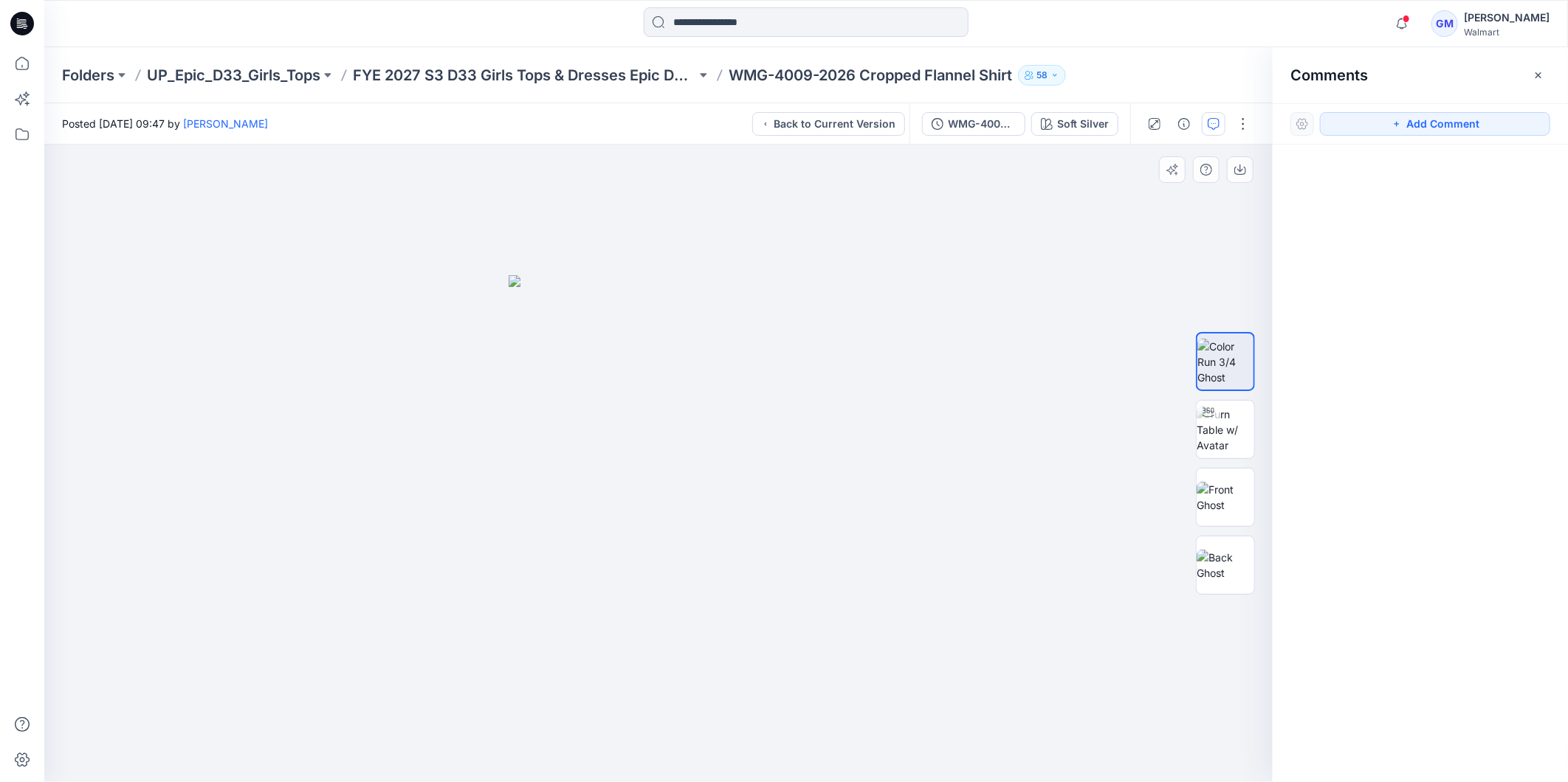
click at [993, 354] on div at bounding box center [658, 463] width 1228 height 637
click at [1140, 649] on div at bounding box center [658, 463] width 1228 height 637
